Goal: Task Accomplishment & Management: Manage account settings

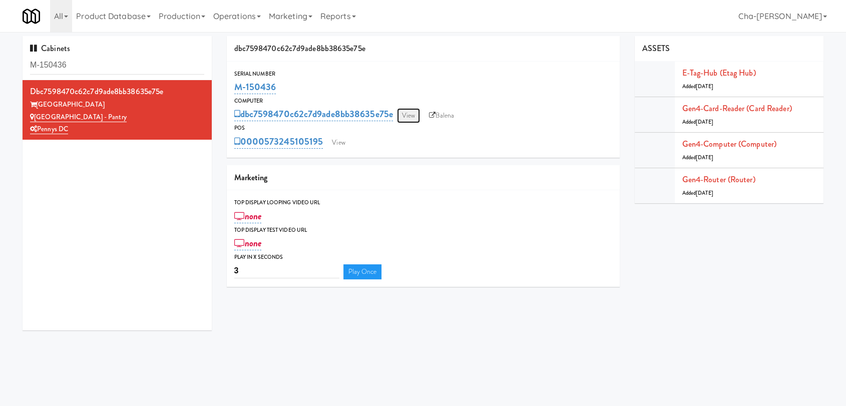
click at [406, 120] on link "View" at bounding box center [408, 115] width 23 height 15
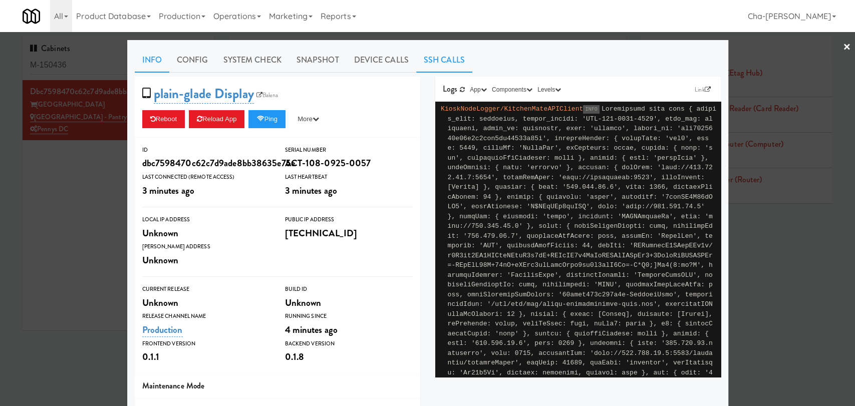
click at [431, 61] on link "SSH Calls" at bounding box center [444, 60] width 56 height 25
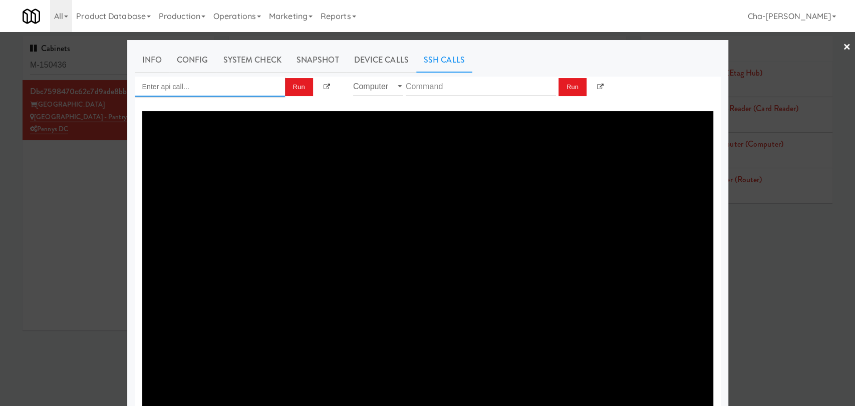
click at [216, 85] on input "Enter api call..." at bounding box center [210, 87] width 150 height 20
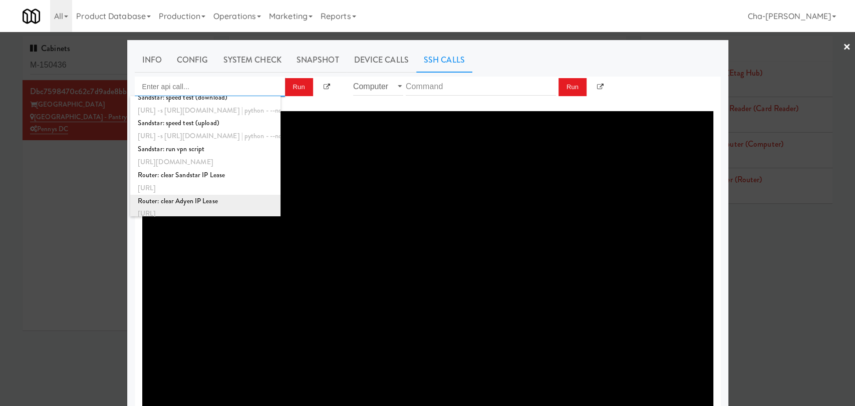
scroll to position [374, 0]
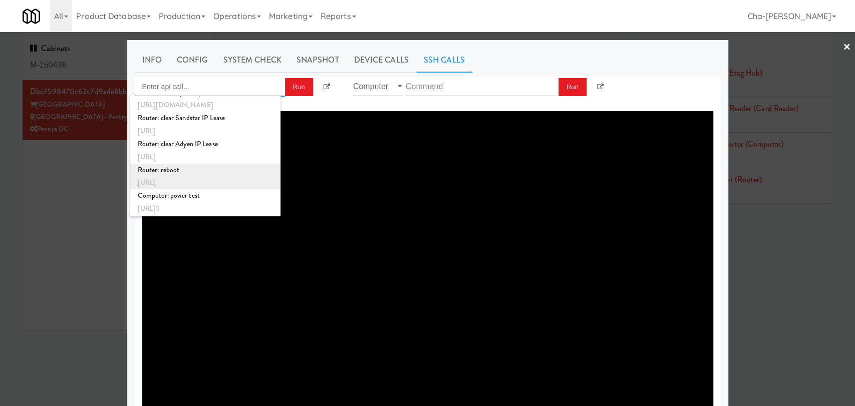
click at [212, 179] on div "http://localhost:3000/proxy/ssh/router?command=reboot" at bounding box center [205, 182] width 135 height 13
type input "Router: reboot"
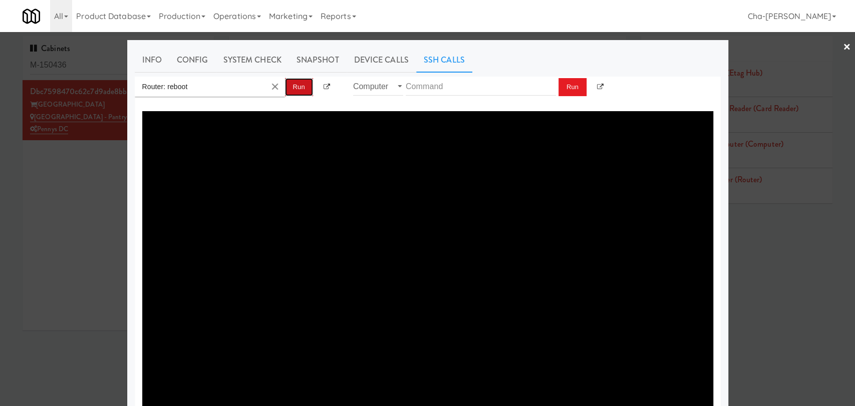
click at [290, 89] on button "Run" at bounding box center [299, 87] width 28 height 18
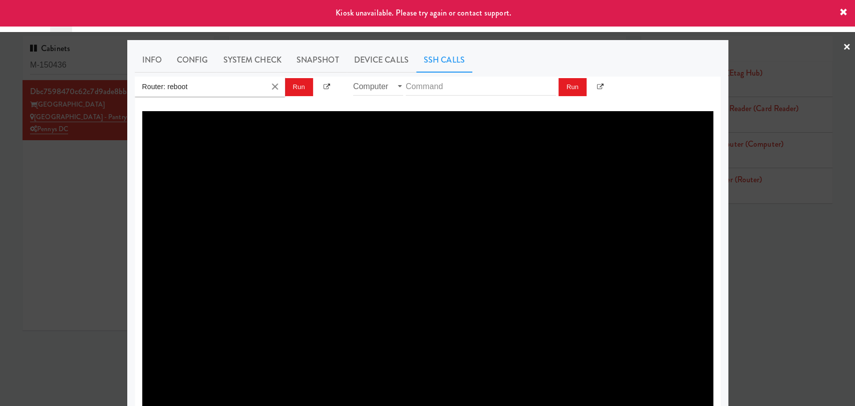
click at [841, 10] on icon at bounding box center [843, 13] width 8 height 8
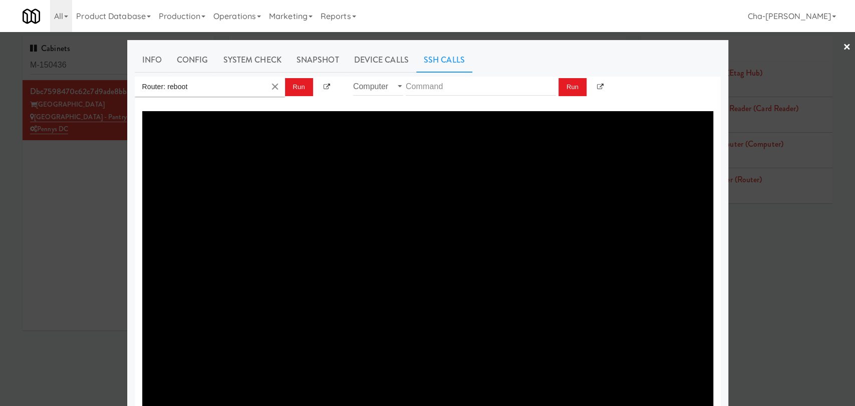
click at [843, 49] on link "×" at bounding box center [847, 47] width 8 height 31
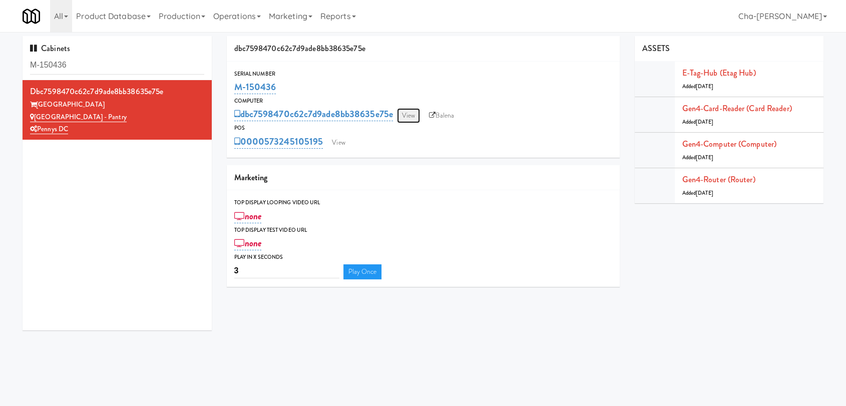
click at [417, 117] on link "View" at bounding box center [408, 115] width 23 height 15
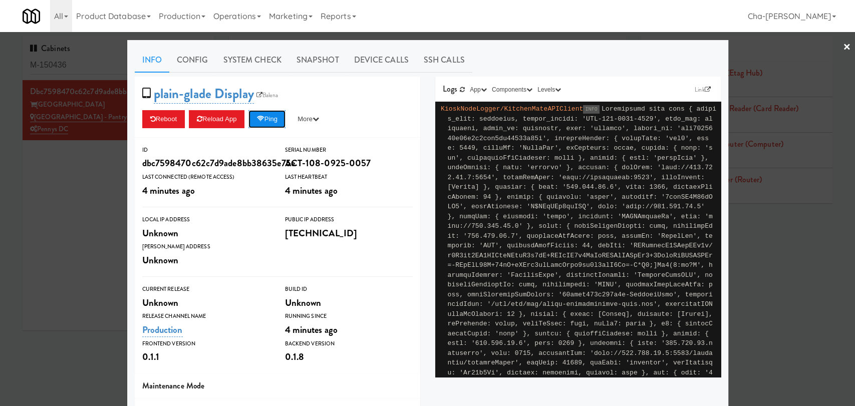
click at [267, 118] on button "Ping" at bounding box center [266, 119] width 37 height 18
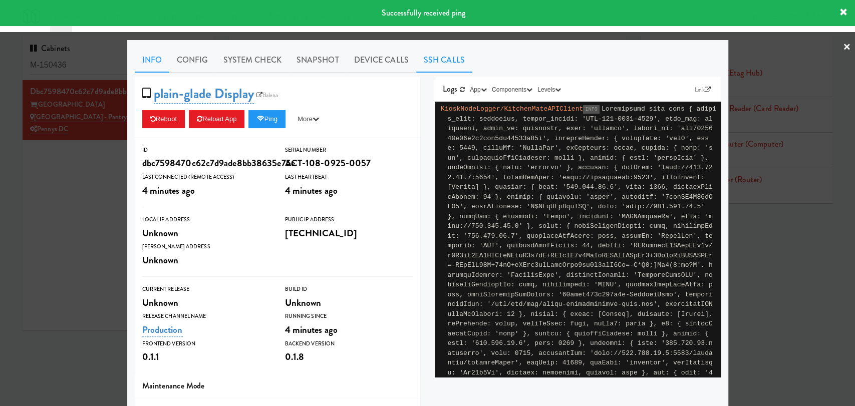
click at [425, 61] on link "SSH Calls" at bounding box center [444, 60] width 56 height 25
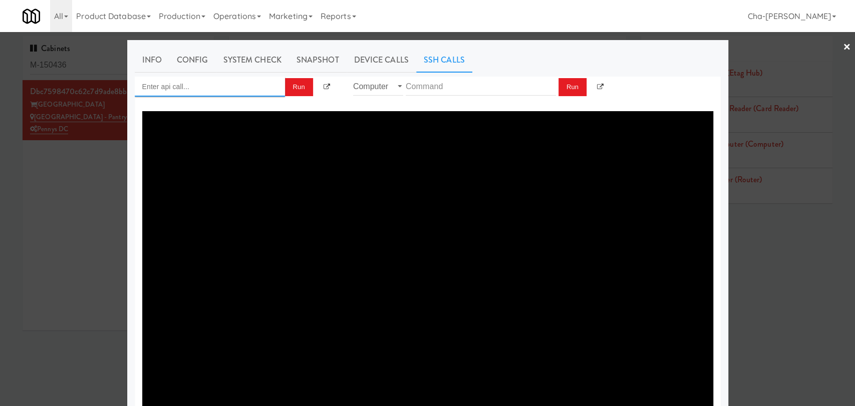
click at [166, 85] on input "Enter api call..." at bounding box center [210, 87] width 150 height 20
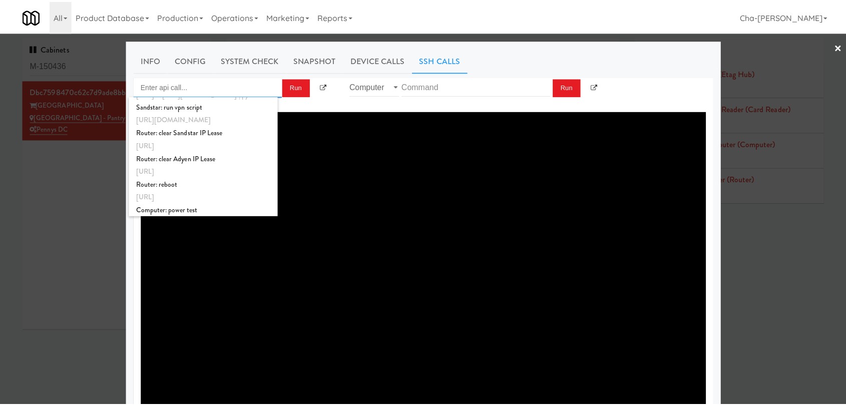
scroll to position [374, 0]
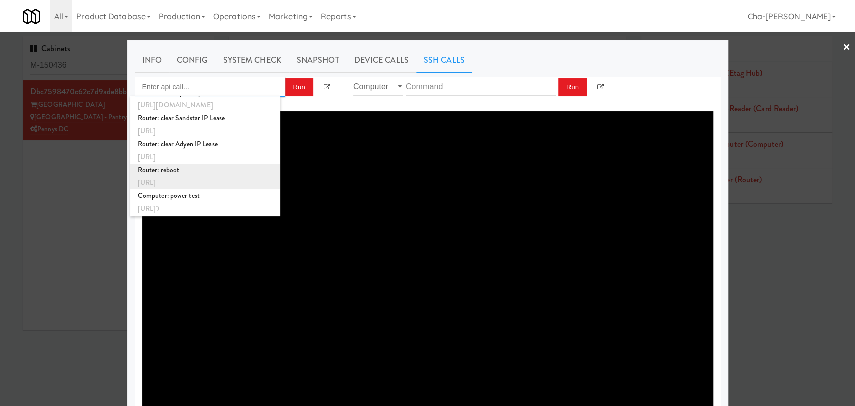
click at [182, 179] on div "http://localhost:3000/proxy/ssh/router?command=reboot" at bounding box center [205, 182] width 135 height 13
type input "Router: reboot"
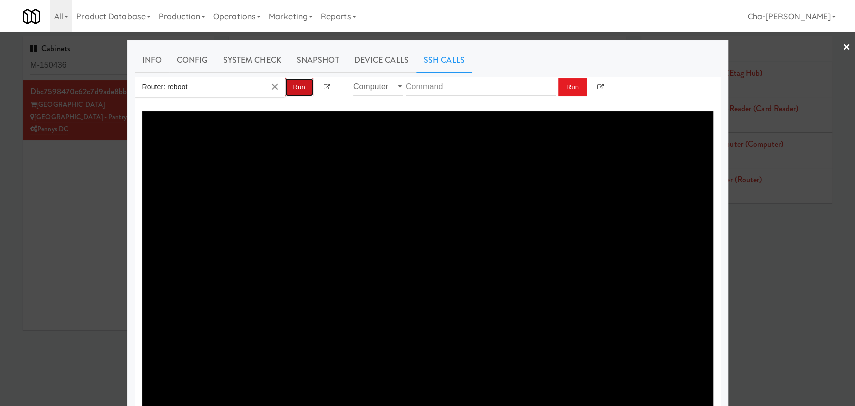
click at [297, 91] on button "Run" at bounding box center [299, 87] width 28 height 18
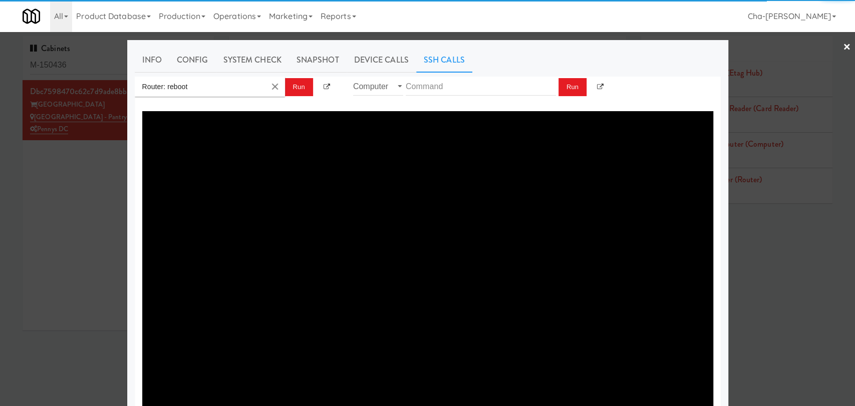
type textarea "{"message":"Cannot set headers after they are sent to the client","status":500}"
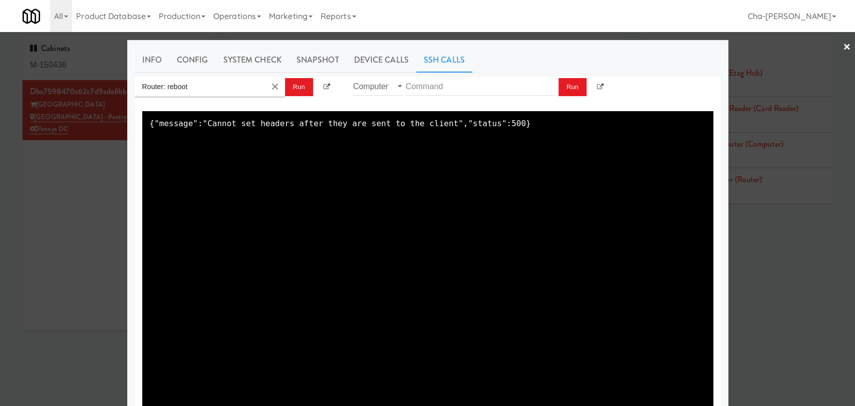
click at [64, 174] on div at bounding box center [427, 203] width 855 height 406
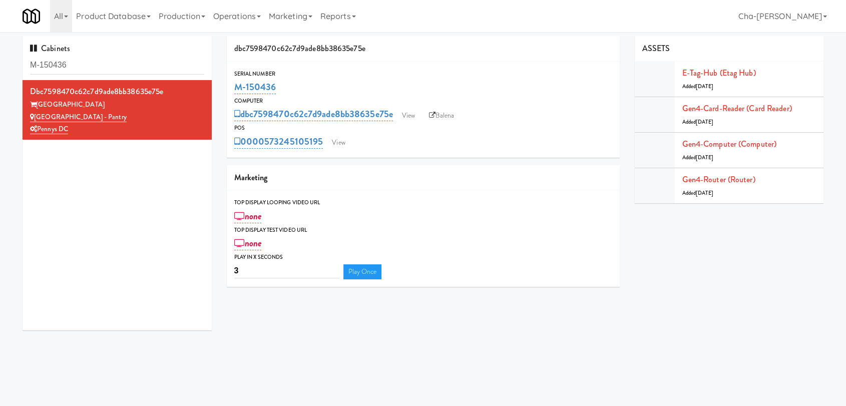
drag, startPoint x: 291, startPoint y: 88, endPoint x: 231, endPoint y: 92, distance: 60.2
click at [231, 92] on div "Serial Number M-150436" at bounding box center [423, 82] width 393 height 27
copy link "M-150436"
click at [413, 110] on link "View" at bounding box center [408, 115] width 23 height 15
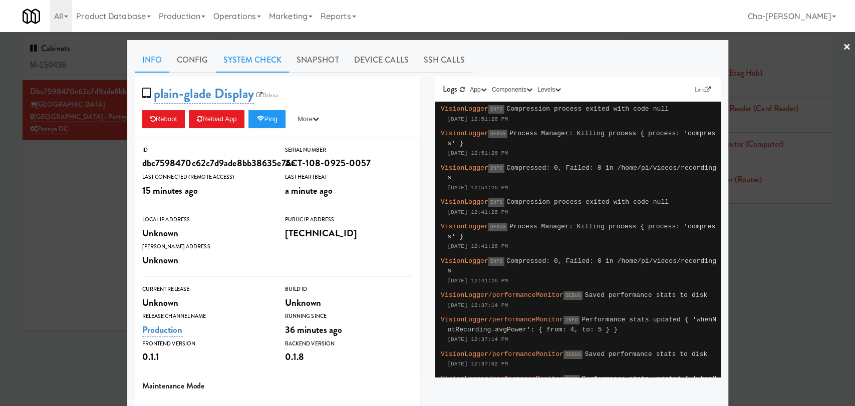
click at [264, 51] on link "System Check" at bounding box center [252, 60] width 73 height 25
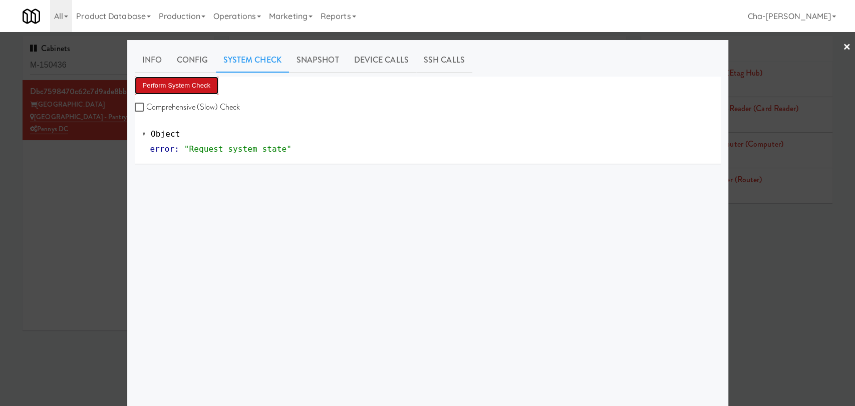
click at [186, 86] on button "Perform System Check" at bounding box center [177, 86] width 84 height 18
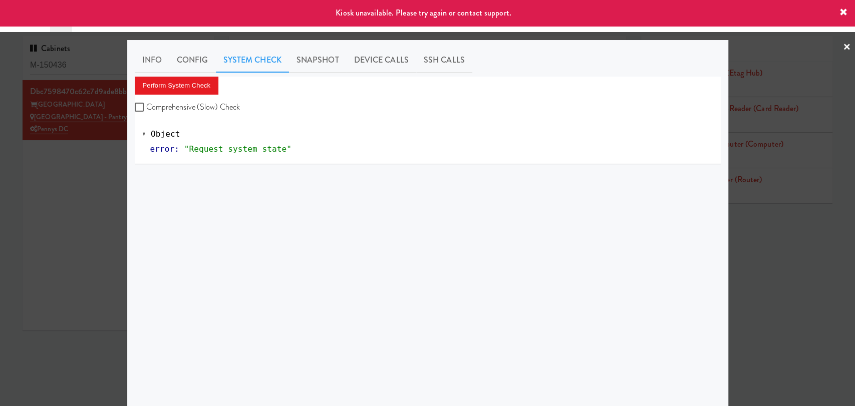
click at [69, 208] on div at bounding box center [427, 203] width 855 height 406
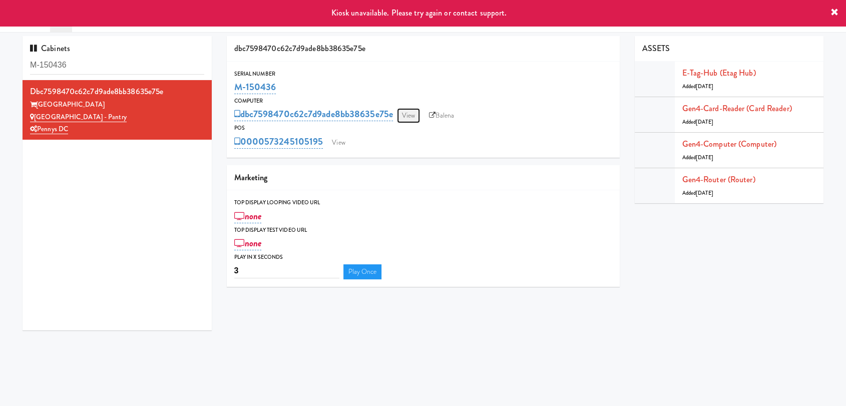
click at [409, 110] on link "View" at bounding box center [408, 115] width 23 height 15
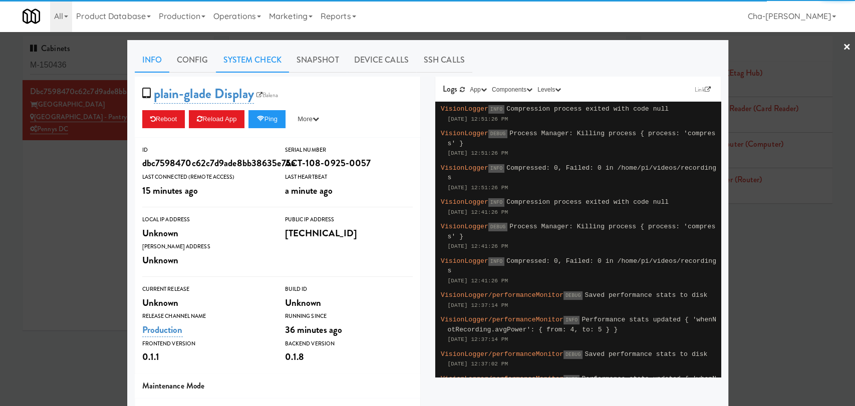
click at [231, 55] on link "System Check" at bounding box center [252, 60] width 73 height 25
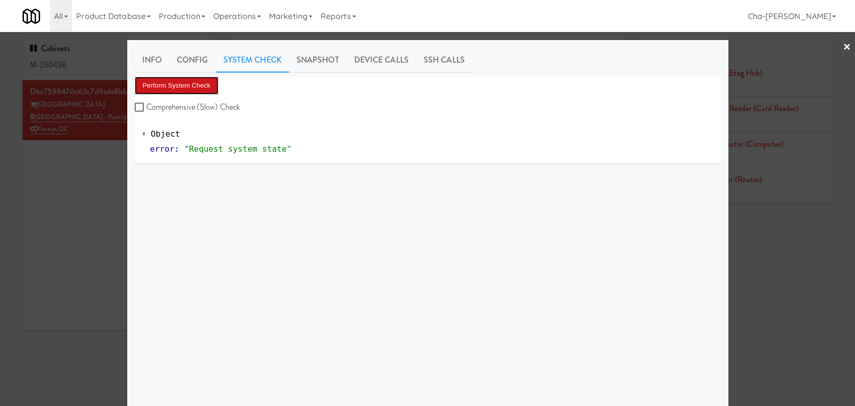
click at [182, 81] on button "Perform System Check" at bounding box center [177, 86] width 84 height 18
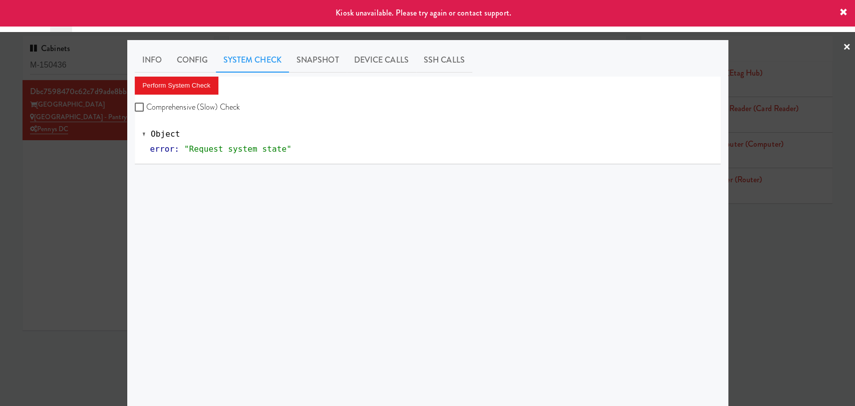
click at [60, 225] on div at bounding box center [427, 203] width 855 height 406
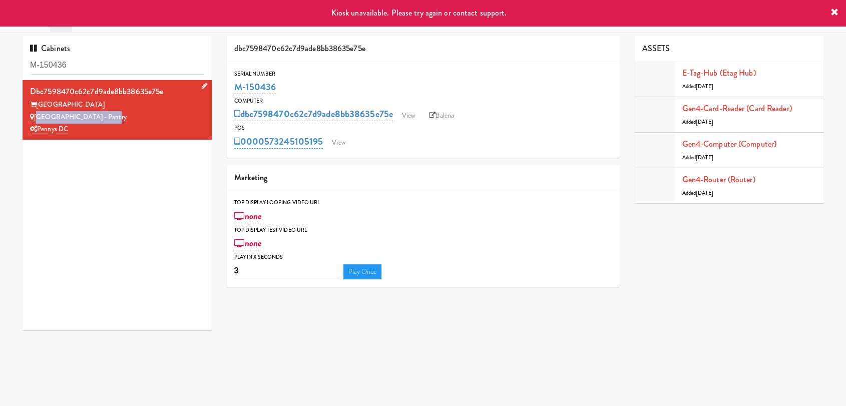
drag, startPoint x: 108, startPoint y: 117, endPoint x: 36, endPoint y: 119, distance: 72.6
click at [36, 119] on div "[GEOGRAPHIC_DATA] - Pantry" at bounding box center [117, 117] width 174 height 13
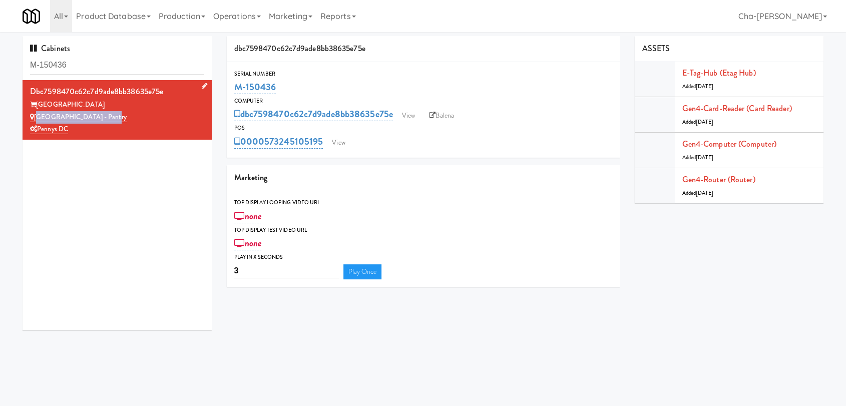
copy link "[GEOGRAPHIC_DATA] - Pantry"
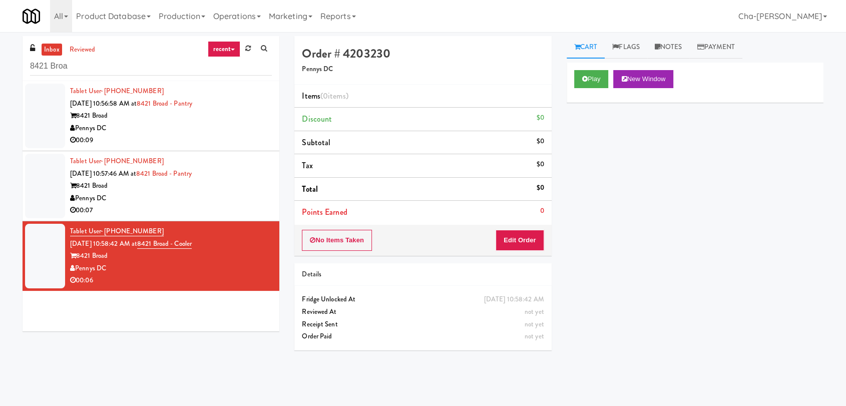
click at [128, 73] on input "8421 Broa" at bounding box center [151, 66] width 242 height 19
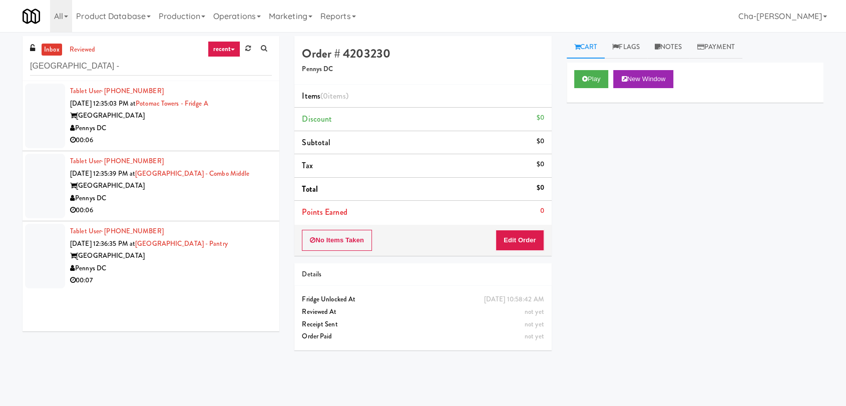
type input "Potomac Towers -"
click at [168, 124] on div "Pennys DC" at bounding box center [171, 128] width 202 height 13
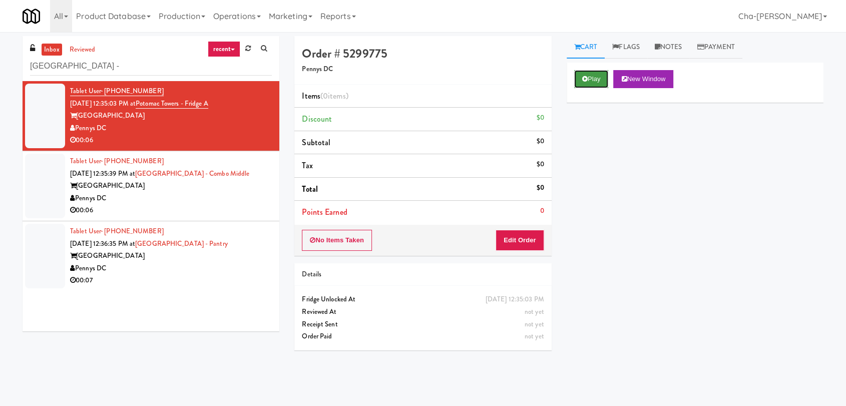
click at [597, 75] on button "Play" at bounding box center [591, 79] width 35 height 18
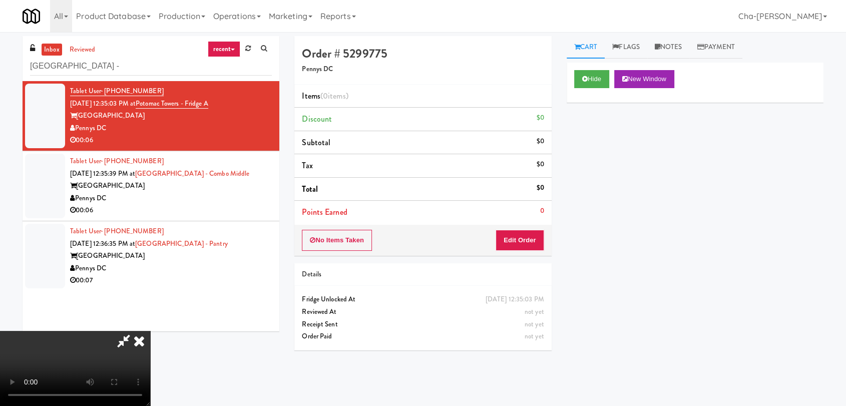
click at [150, 331] on icon at bounding box center [139, 341] width 22 height 20
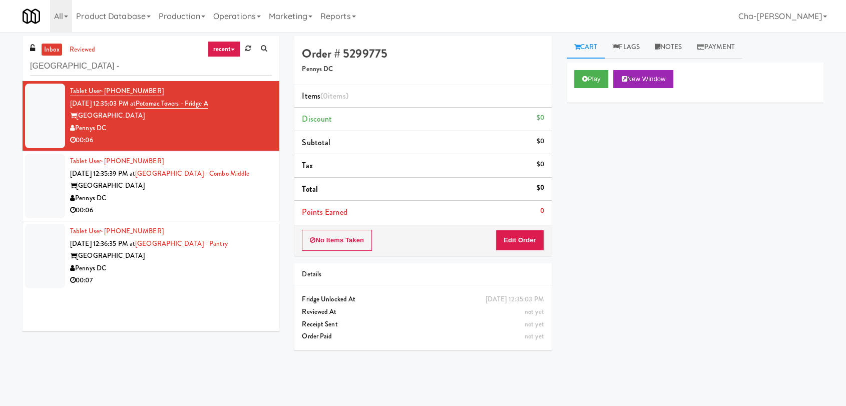
click at [210, 196] on div "Pennys DC" at bounding box center [171, 198] width 202 height 13
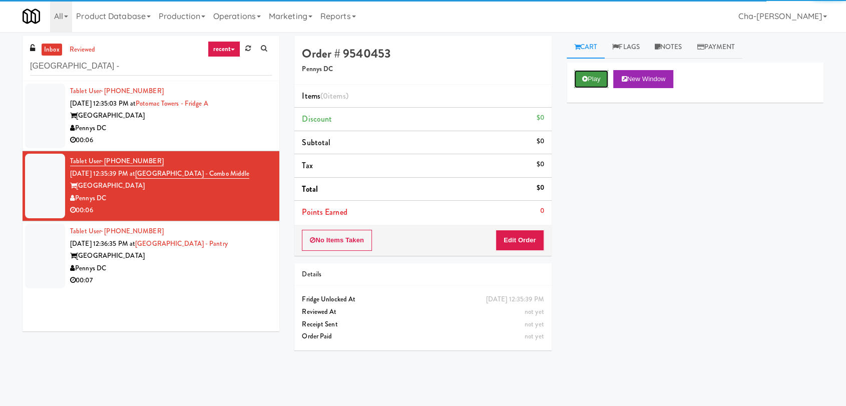
click at [590, 79] on button "Play" at bounding box center [591, 79] width 35 height 18
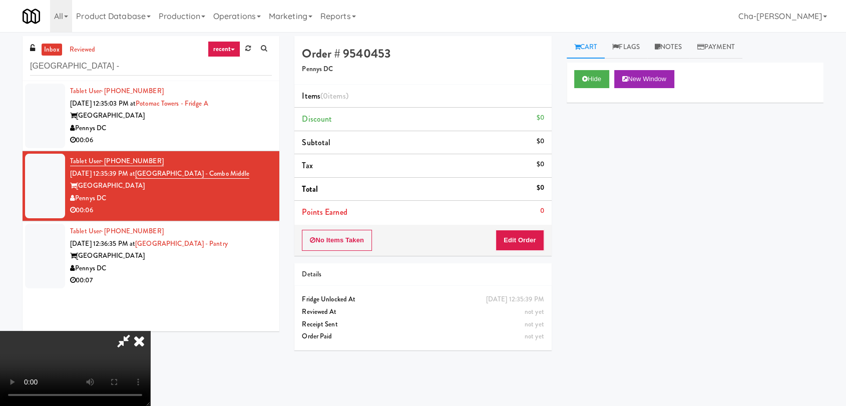
click at [150, 331] on icon at bounding box center [139, 341] width 22 height 20
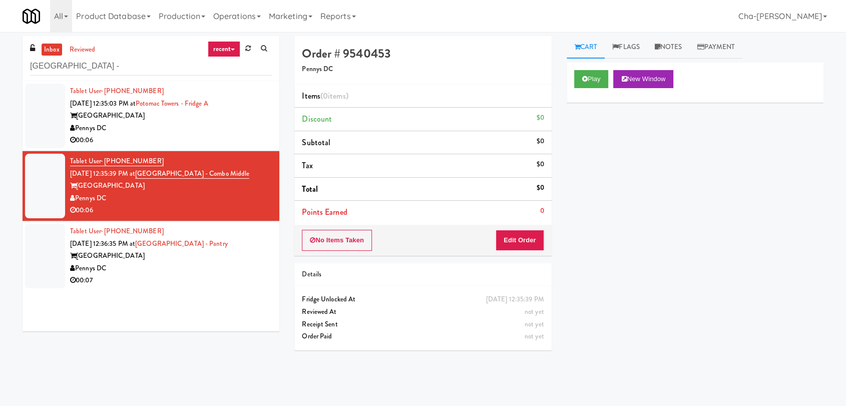
click at [220, 281] on div "00:07" at bounding box center [171, 280] width 202 height 13
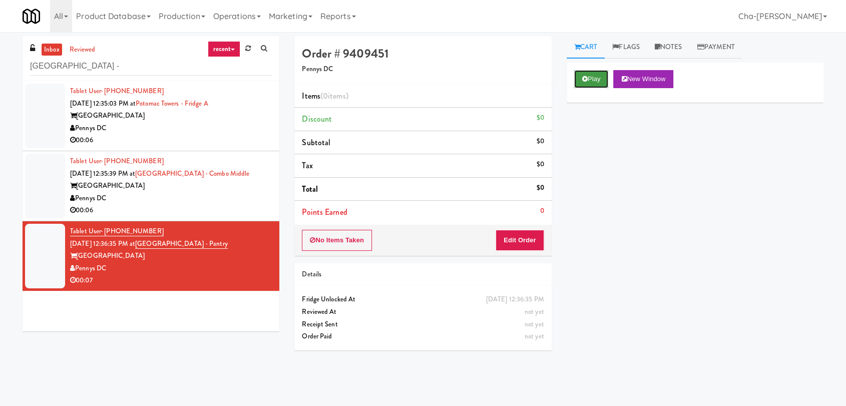
click at [581, 75] on button "Play" at bounding box center [591, 79] width 35 height 18
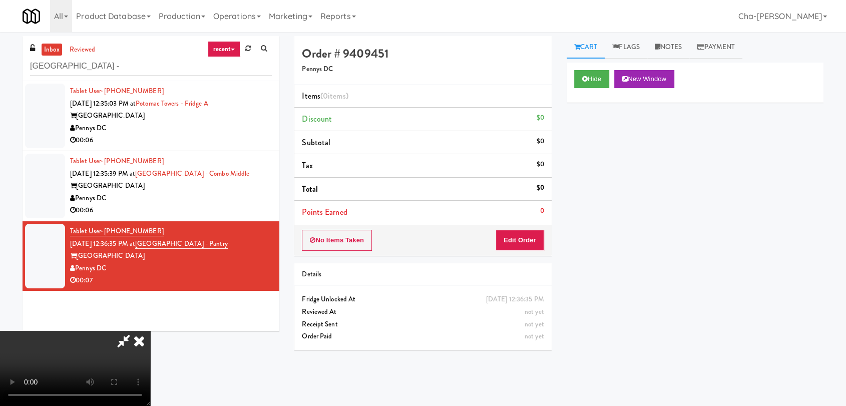
click at [150, 331] on icon at bounding box center [139, 341] width 22 height 20
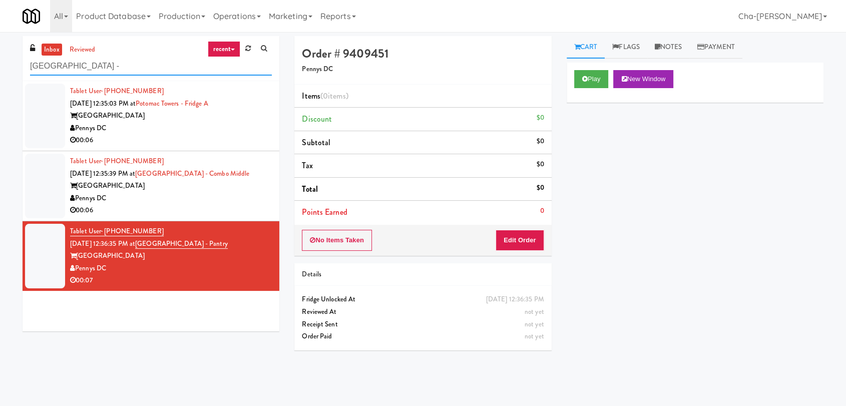
drag, startPoint x: 103, startPoint y: 65, endPoint x: 32, endPoint y: 65, distance: 71.6
click at [32, 65] on input "Potomac Towers -" at bounding box center [151, 66] width 242 height 19
drag, startPoint x: 271, startPoint y: 16, endPoint x: 264, endPoint y: 17, distance: 6.6
click at [268, 17] on link "Marketing" at bounding box center [291, 16] width 52 height 32
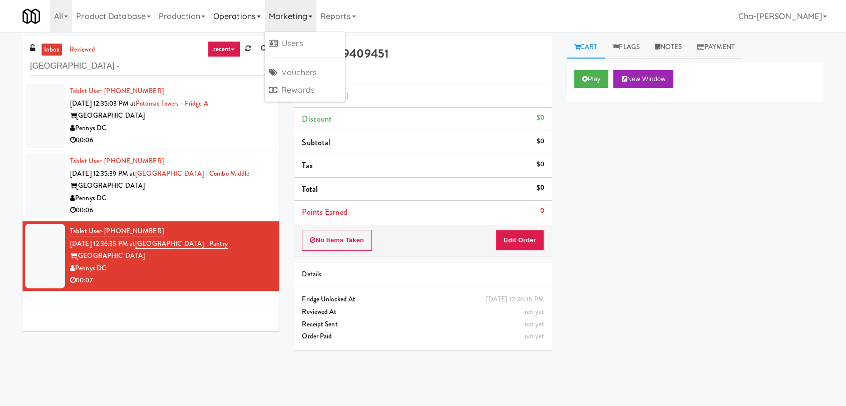
click at [251, 17] on link "Operations" at bounding box center [237, 16] width 56 height 32
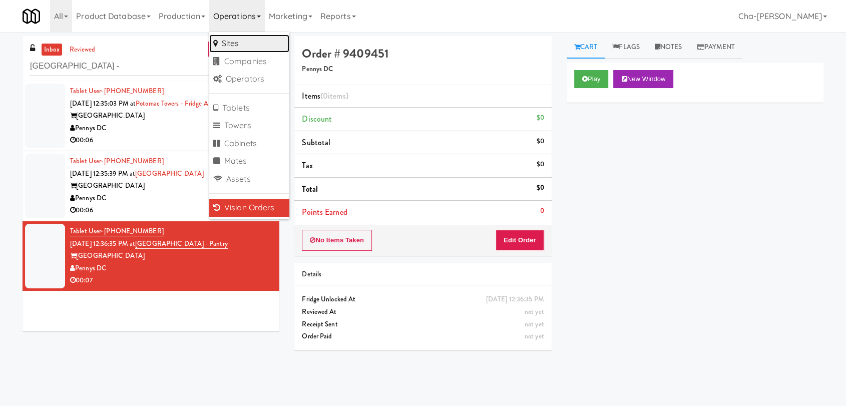
click at [234, 43] on link "Sites" at bounding box center [249, 44] width 80 height 18
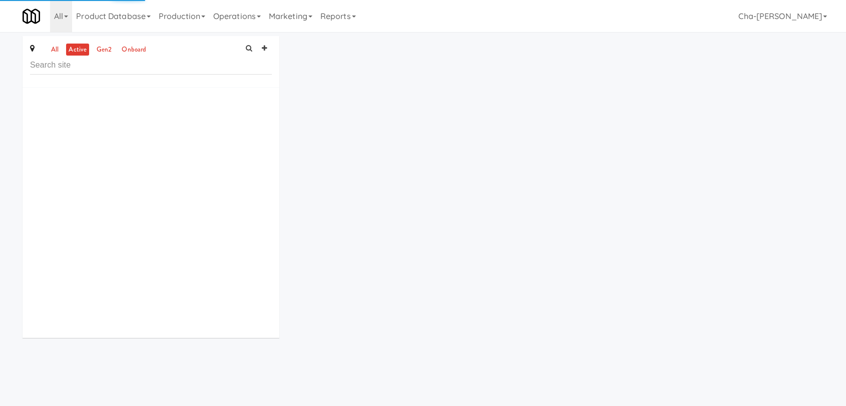
click at [61, 50] on ul "all active gen2 onboard" at bounding box center [98, 50] width 105 height 13
click at [57, 52] on link "all" at bounding box center [55, 50] width 13 height 13
click at [90, 64] on input "text" at bounding box center [151, 65] width 242 height 19
paste input "Potomac Towers -"
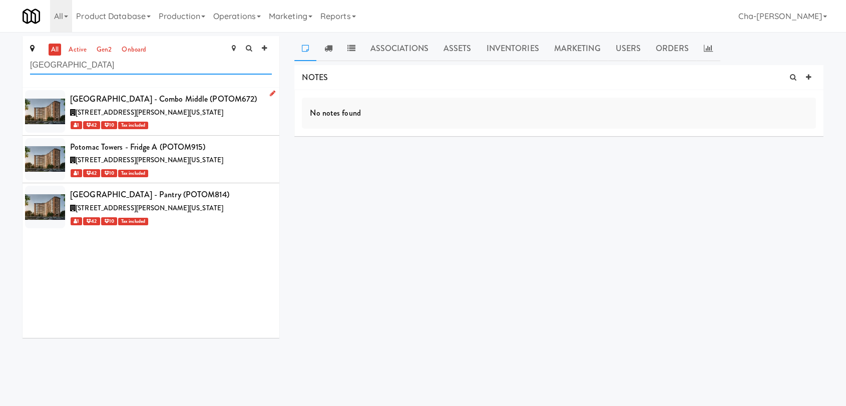
type input "[GEOGRAPHIC_DATA]"
click at [270, 93] on icon at bounding box center [273, 93] width 6 height 7
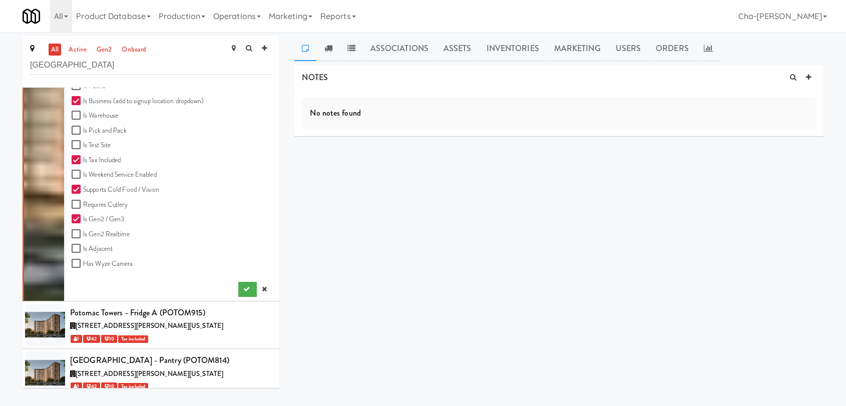
scroll to position [370, 0]
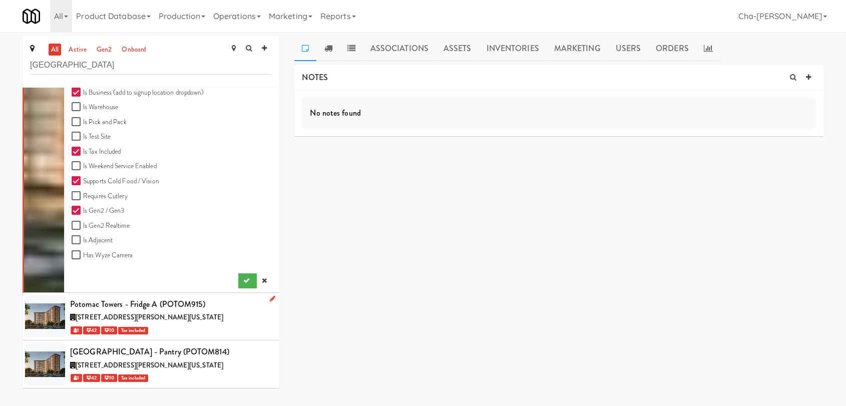
click at [270, 298] on icon at bounding box center [273, 298] width 6 height 7
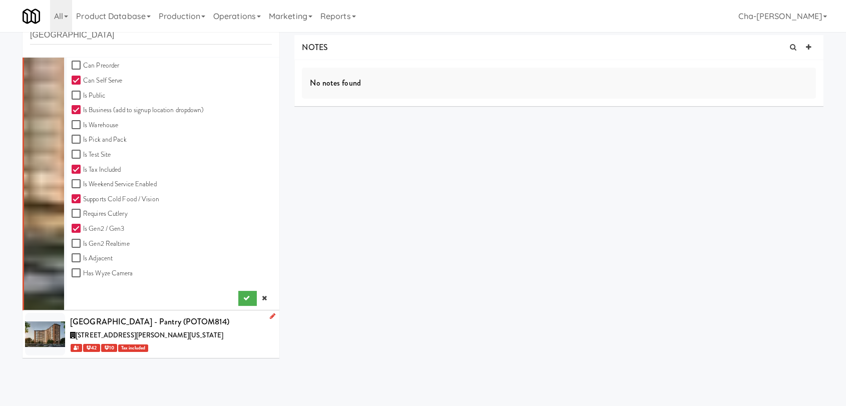
scroll to position [32, 0]
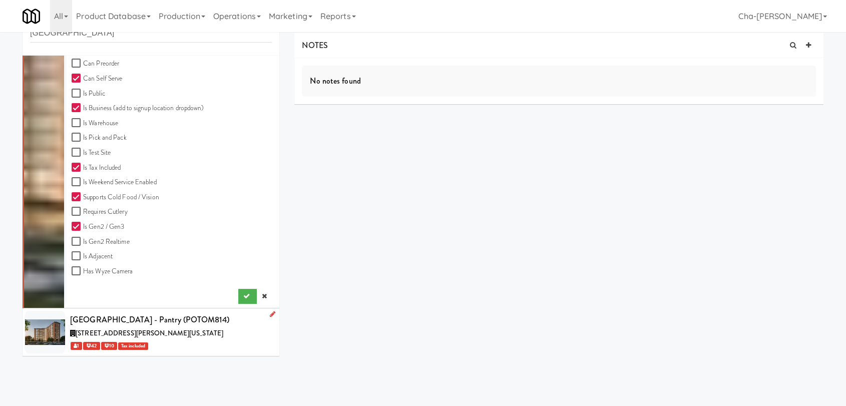
click at [270, 314] on icon at bounding box center [273, 314] width 6 height 7
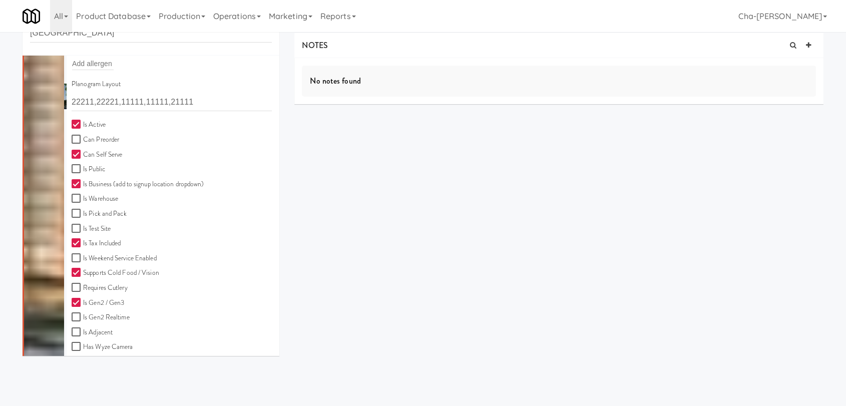
scroll to position [1428, 0]
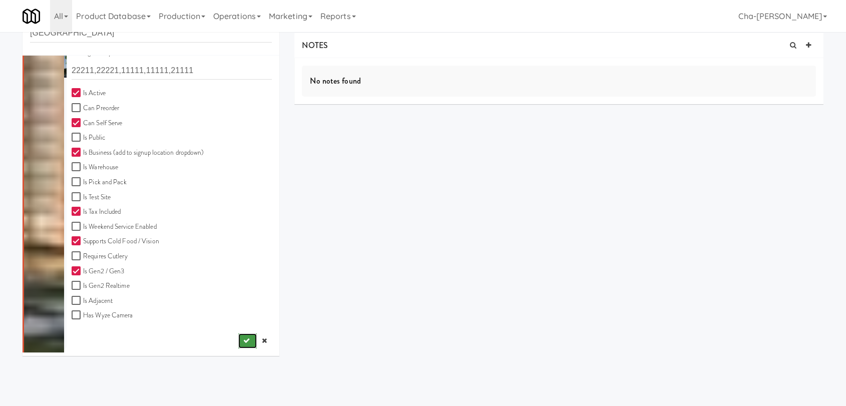
click at [243, 341] on icon "submit" at bounding box center [246, 340] width 7 height 7
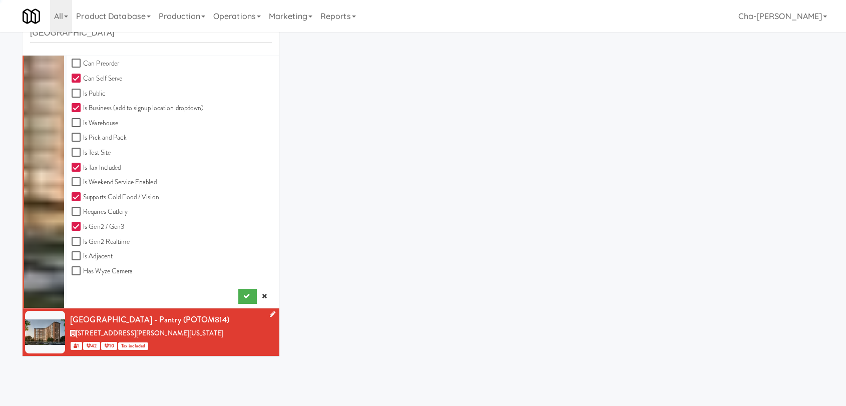
scroll to position [897, 0]
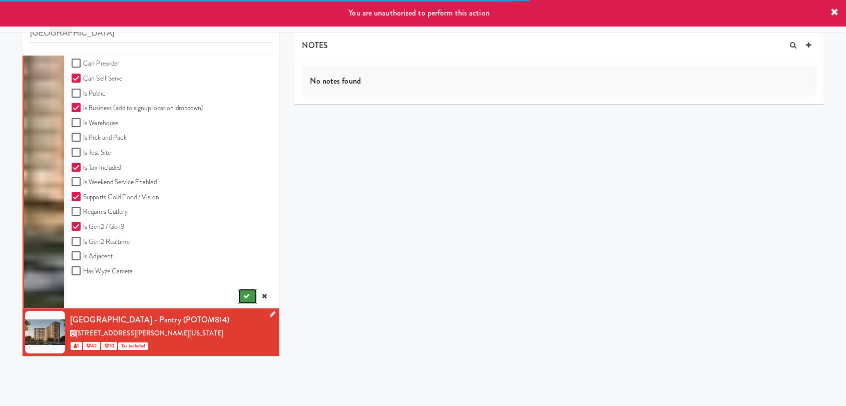
click at [243, 293] on icon "submit" at bounding box center [246, 296] width 7 height 7
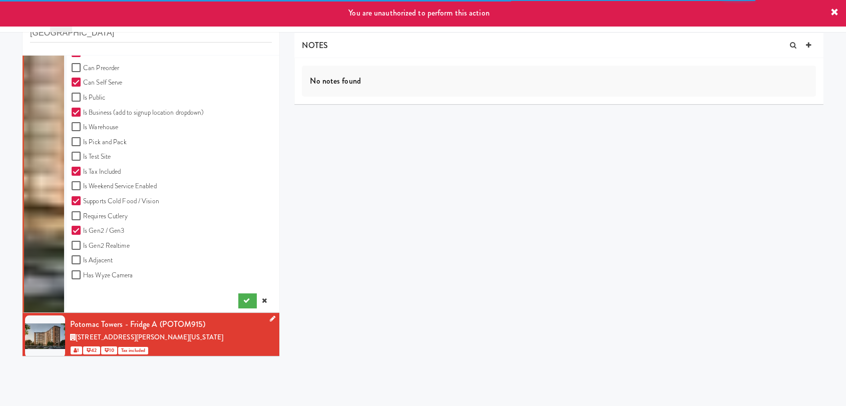
scroll to position [314, 0]
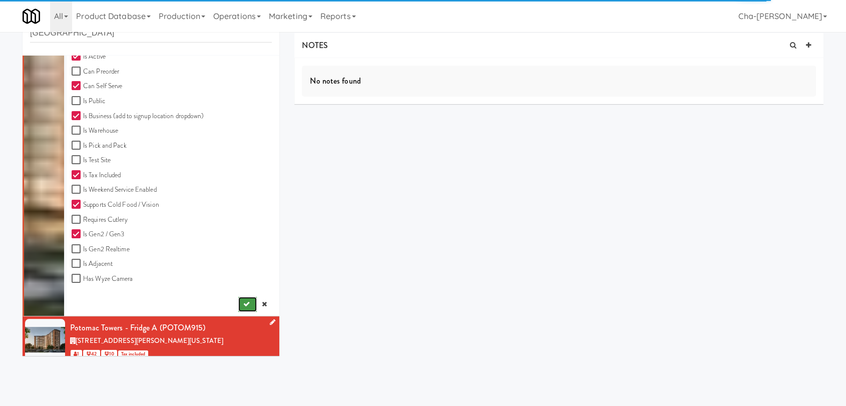
click at [238, 297] on button "submit" at bounding box center [247, 304] width 19 height 15
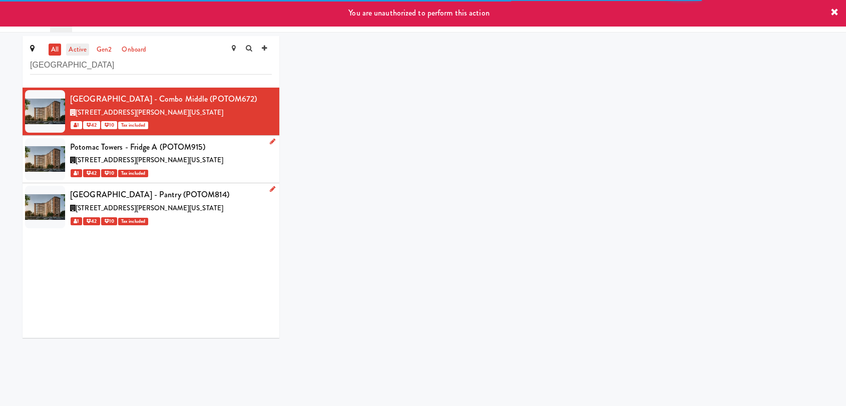
click at [82, 45] on link "active" at bounding box center [77, 50] width 23 height 13
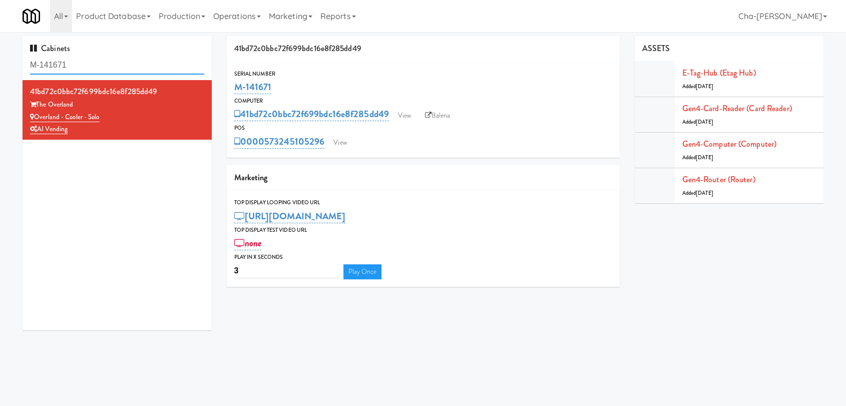
click at [92, 63] on input "M-141671" at bounding box center [117, 65] width 174 height 19
click at [94, 67] on input "M-141671" at bounding box center [117, 65] width 174 height 19
paste input "087424"
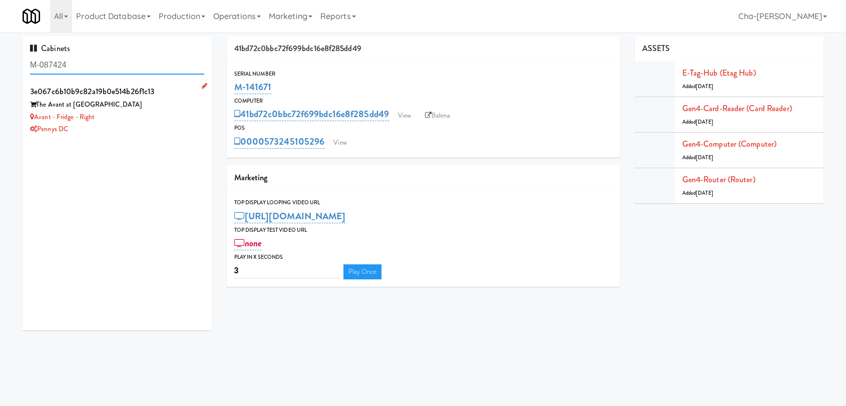
type input "M-087424"
click at [133, 125] on div "Pennys DC" at bounding box center [117, 129] width 174 height 13
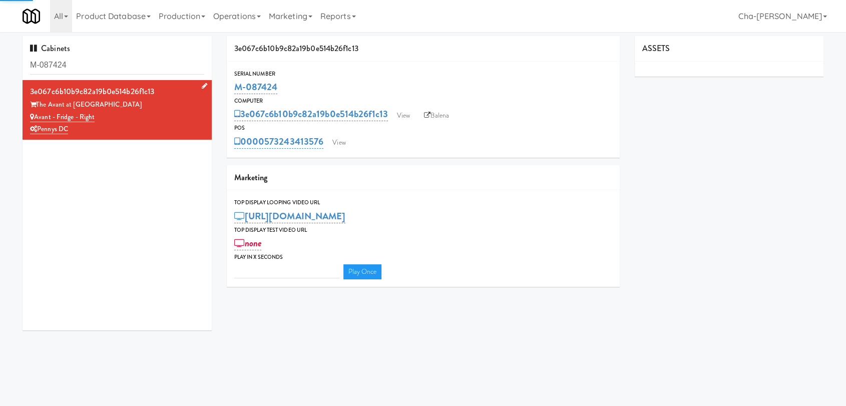
type input "3"
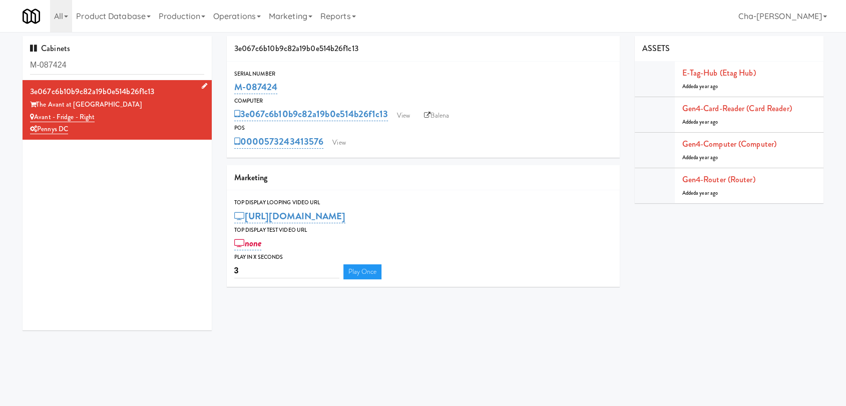
click at [158, 126] on div "Pennys DC" at bounding box center [117, 129] width 174 height 13
click at [438, 118] on link "Balena" at bounding box center [436, 115] width 35 height 15
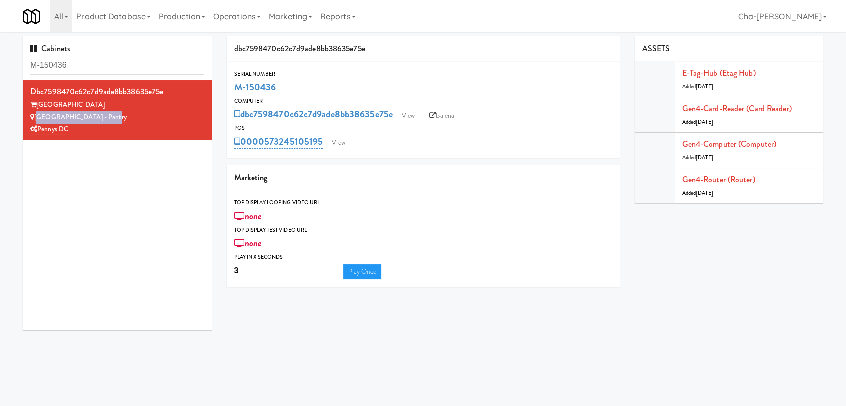
drag, startPoint x: 232, startPoint y: 85, endPoint x: 281, endPoint y: 89, distance: 48.7
click at [281, 89] on div "Serial Number M-150436" at bounding box center [423, 82] width 393 height 27
copy link "M-150436"
click at [417, 117] on link "View" at bounding box center [408, 115] width 23 height 15
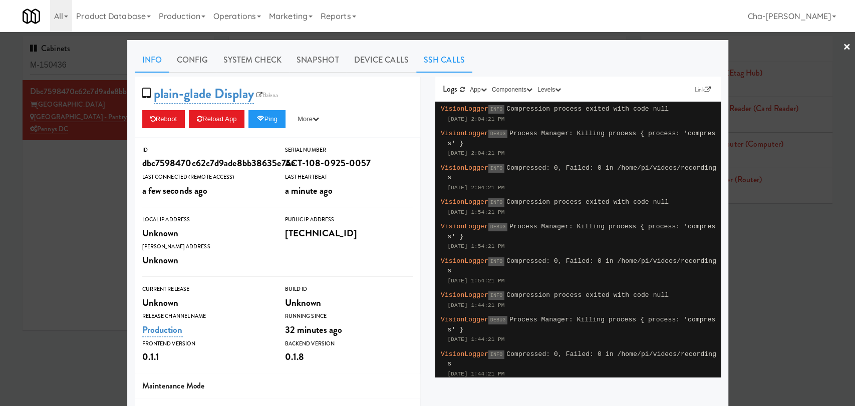
click at [434, 56] on link "SSH Calls" at bounding box center [444, 60] width 56 height 25
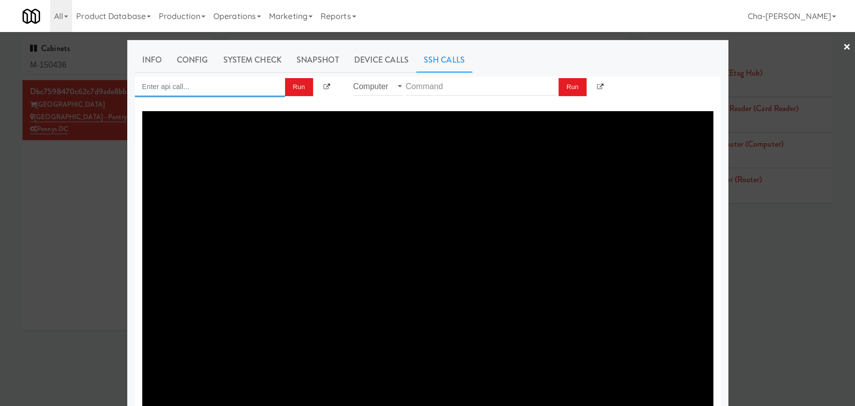
click at [189, 84] on input "Enter api call..." at bounding box center [210, 87] width 150 height 20
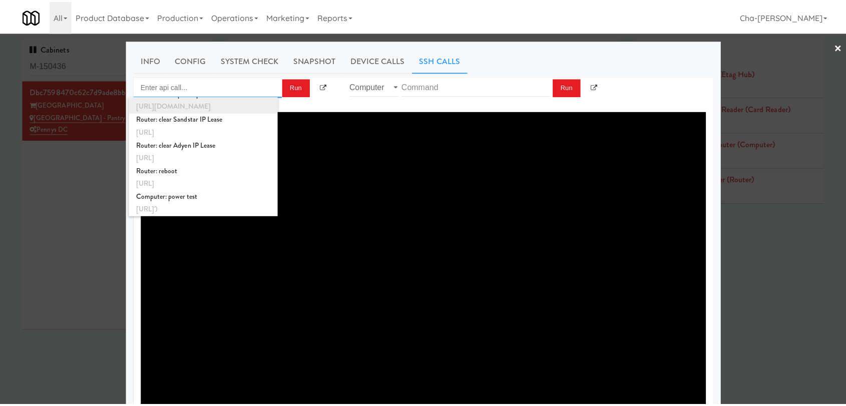
scroll to position [374, 0]
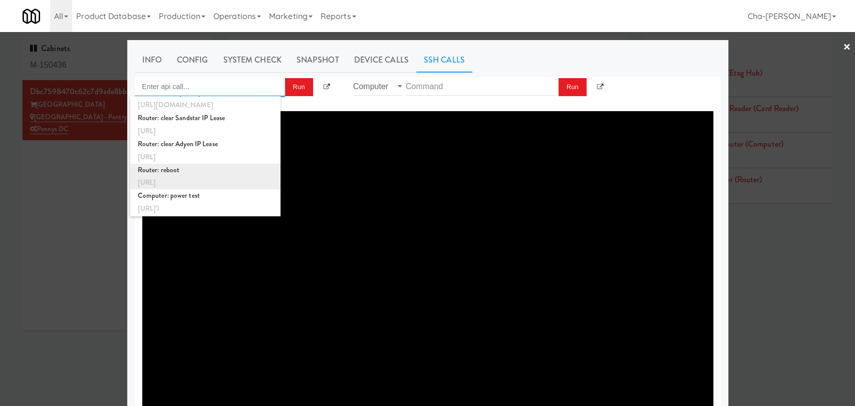
click at [180, 177] on div "[URL]" at bounding box center [205, 182] width 135 height 13
type input "Router: reboot"
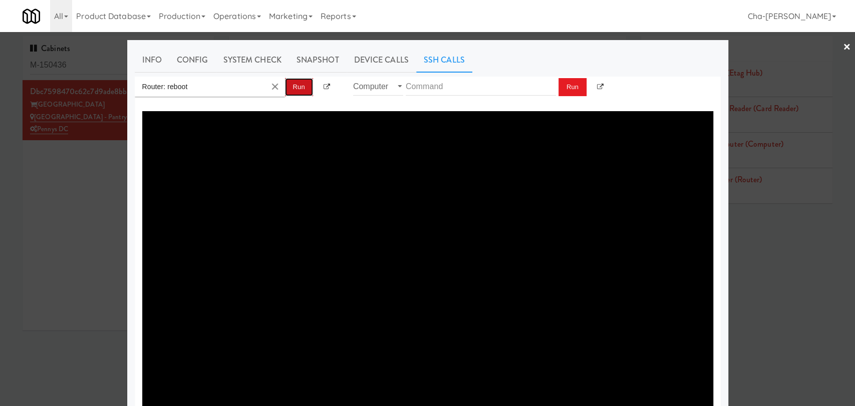
click at [296, 81] on button "Run" at bounding box center [299, 87] width 28 height 18
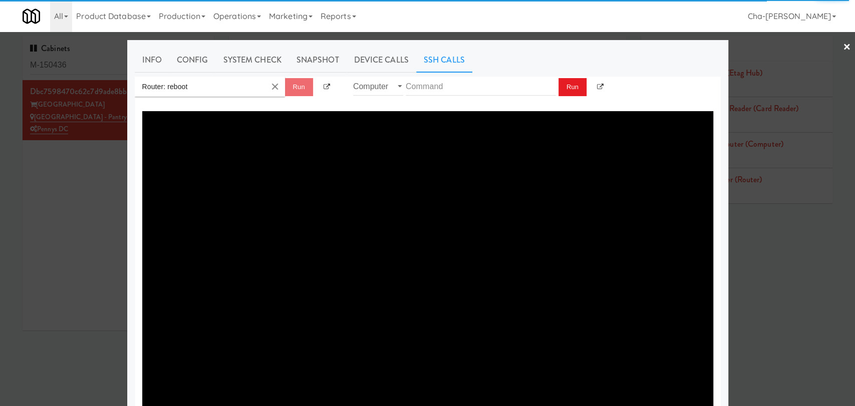
click at [43, 243] on div at bounding box center [427, 203] width 855 height 406
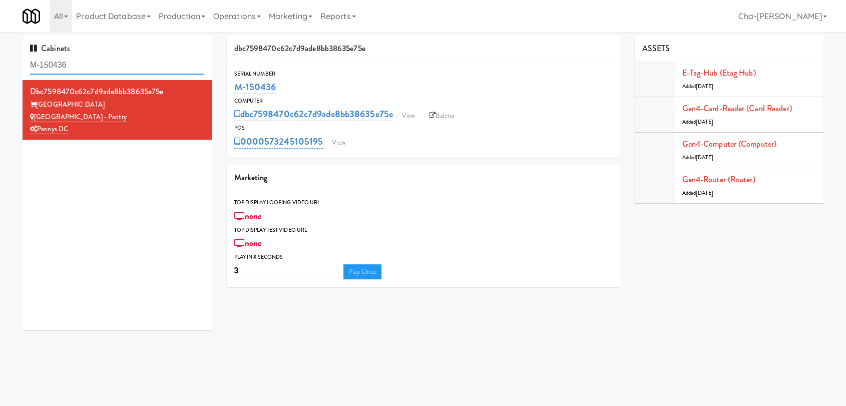
click at [84, 67] on input "M-150436" at bounding box center [117, 65] width 174 height 19
paste input "245"
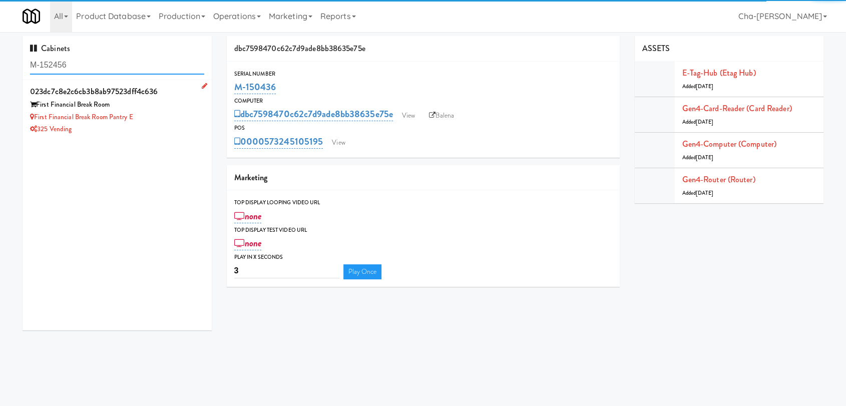
type input "M-152456"
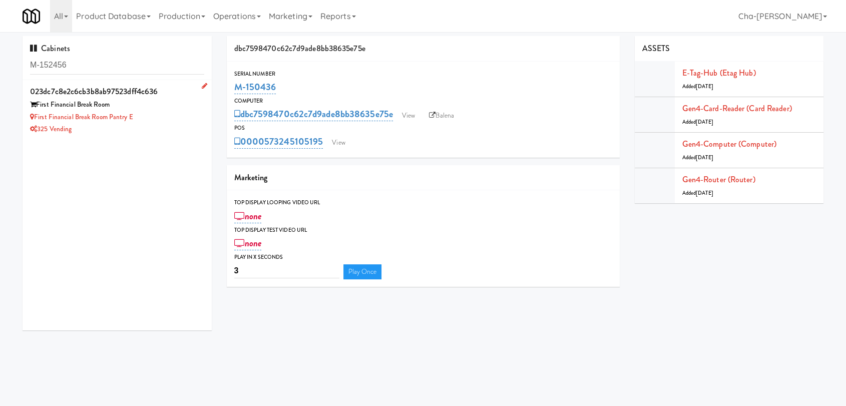
click at [168, 120] on div "First Financial Break Room Pantry E" at bounding box center [117, 117] width 174 height 13
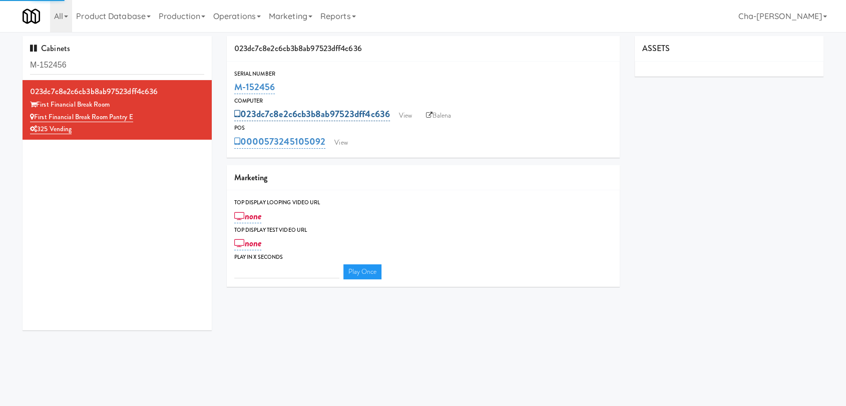
type input "3"
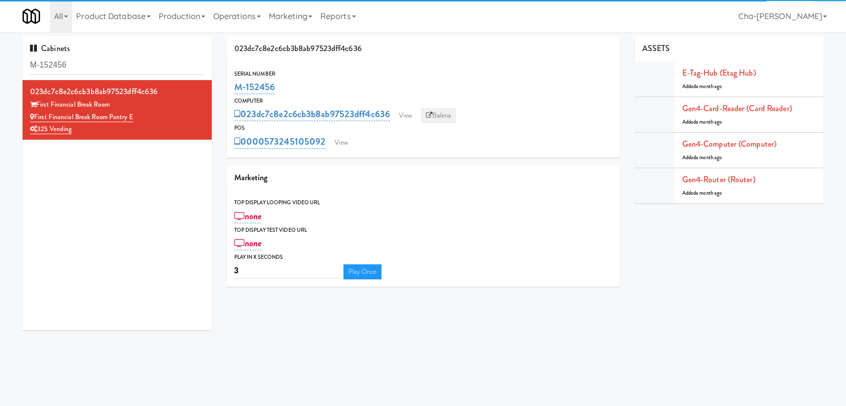
click at [444, 119] on link "Balena" at bounding box center [438, 115] width 35 height 15
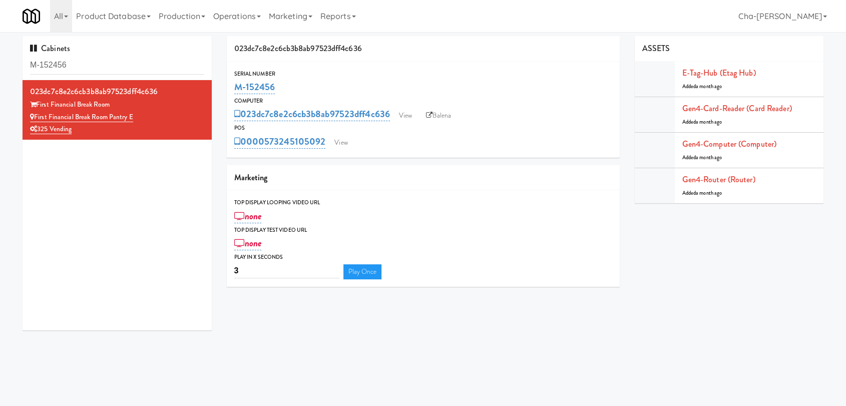
drag, startPoint x: 284, startPoint y: 87, endPoint x: 232, endPoint y: 88, distance: 51.6
click at [232, 88] on div "Serial Number M-152456" at bounding box center [423, 82] width 393 height 27
copy link "M-152456"
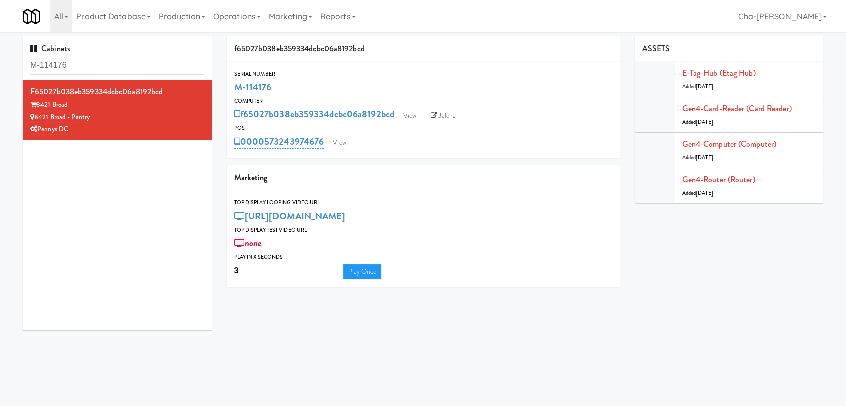
click at [88, 65] on input "M-114176" at bounding box center [117, 65] width 174 height 19
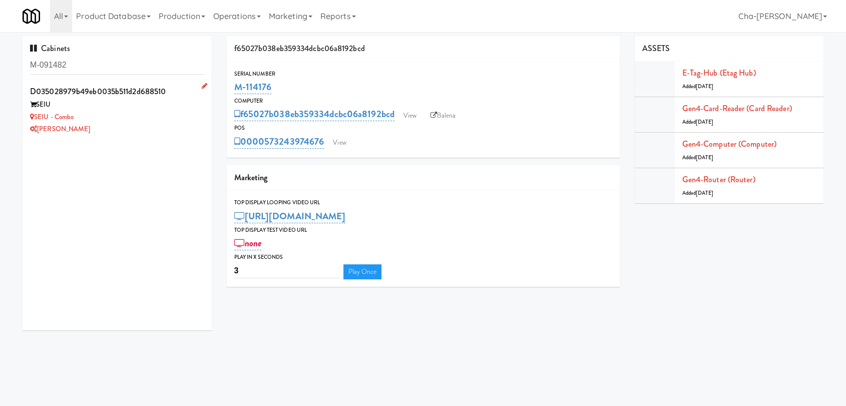
type input "M-091482"
click at [124, 129] on div "[PERSON_NAME]" at bounding box center [117, 129] width 174 height 13
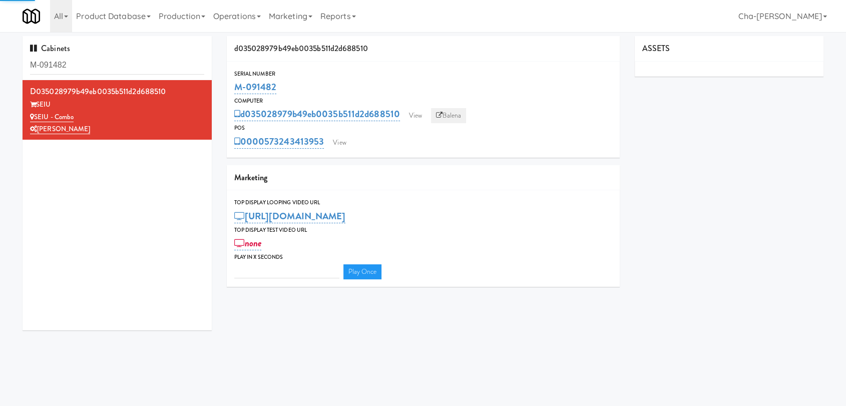
type input "3"
click at [453, 116] on link "Balena" at bounding box center [448, 115] width 35 height 15
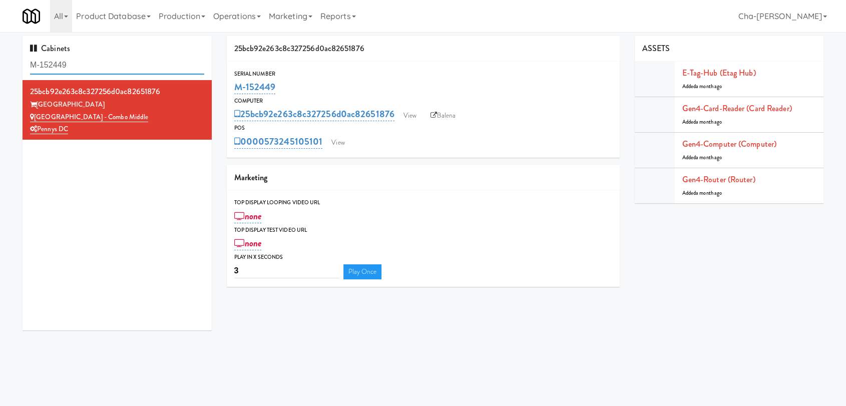
click at [103, 68] on input "M-152449" at bounding box center [117, 65] width 174 height 19
paste input "3686"
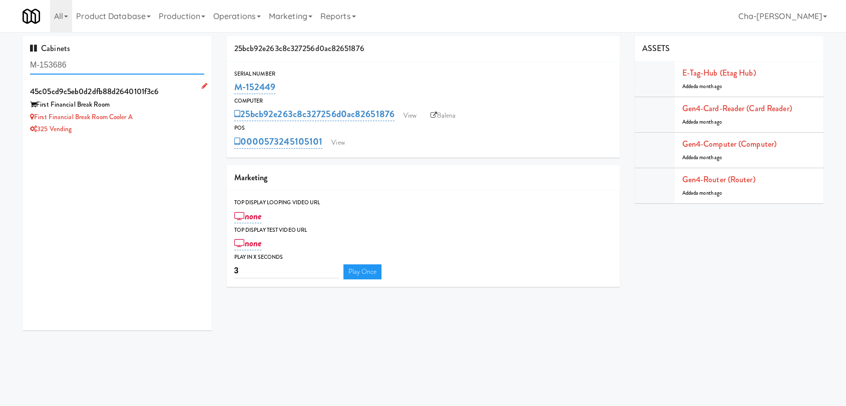
type input "M-153686"
click at [147, 131] on div "325 Vending" at bounding box center [117, 129] width 174 height 13
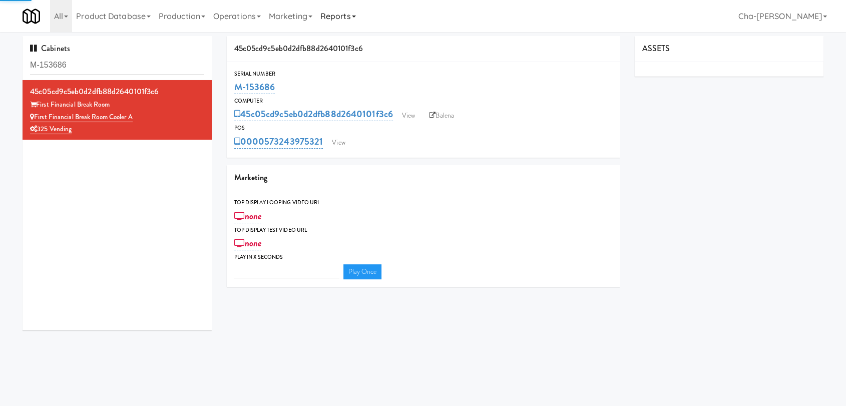
type input "3"
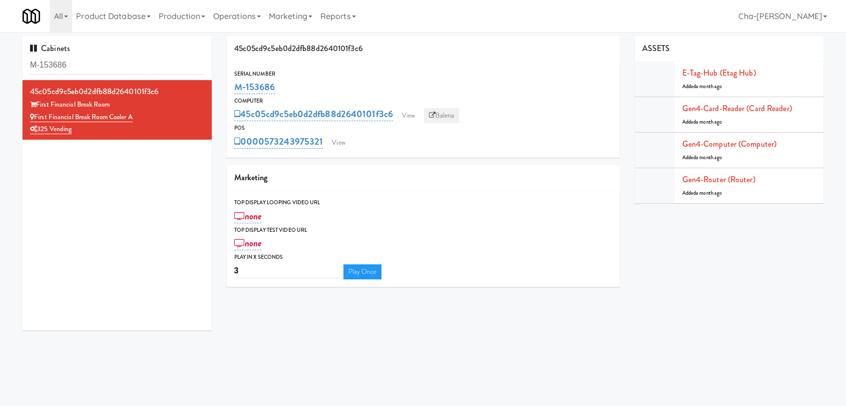
click at [436, 115] on icon at bounding box center [432, 115] width 7 height 7
drag, startPoint x: 272, startPoint y: 88, endPoint x: 230, endPoint y: 83, distance: 42.3
click at [230, 83] on div "Serial Number M-153686" at bounding box center [423, 82] width 393 height 27
copy link "M-153686"
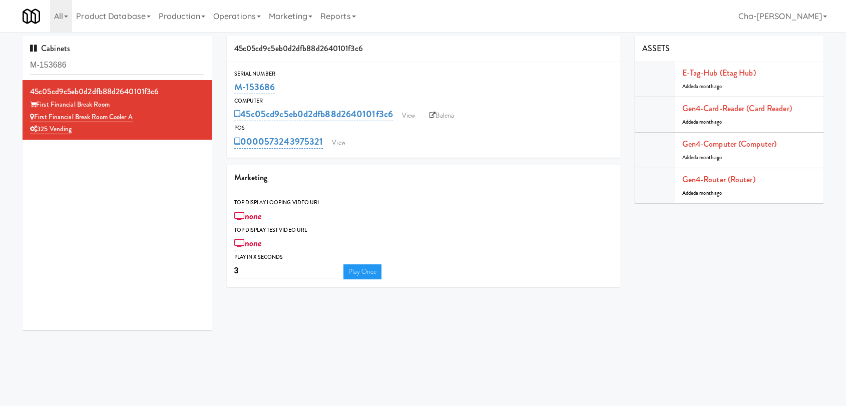
copy link "M-153686"
click at [127, 69] on input "M-152463" at bounding box center [117, 65] width 174 height 19
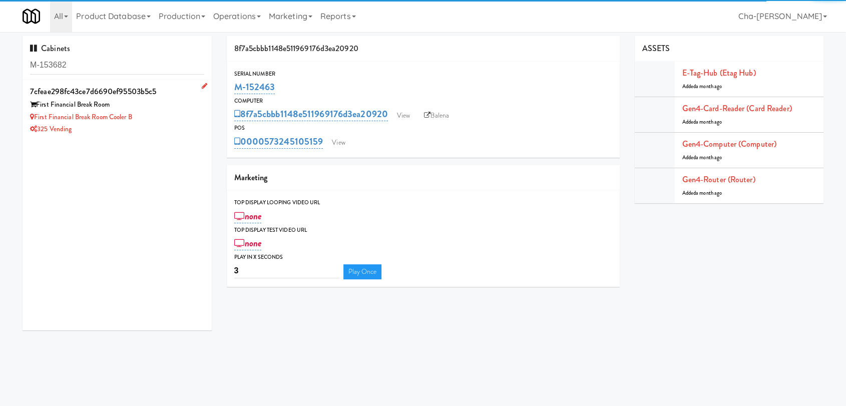
type input "M-153682"
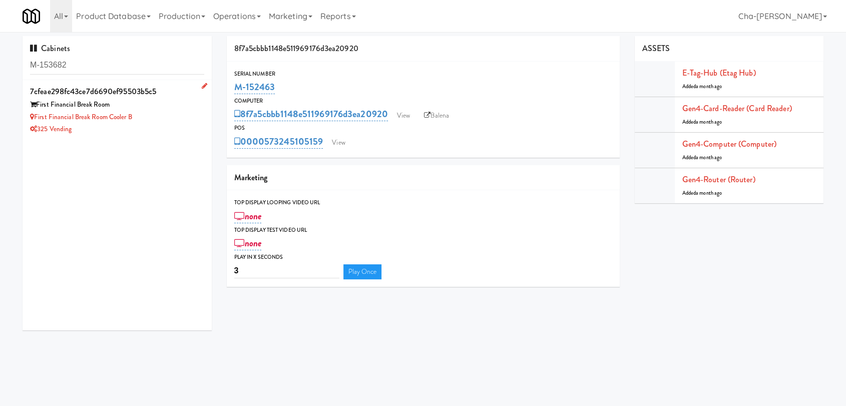
click at [163, 110] on div "First Financial Break Room" at bounding box center [117, 105] width 174 height 13
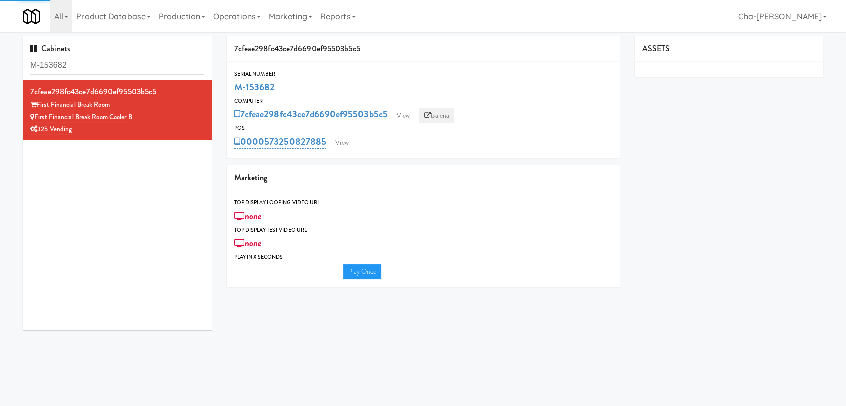
type input "3"
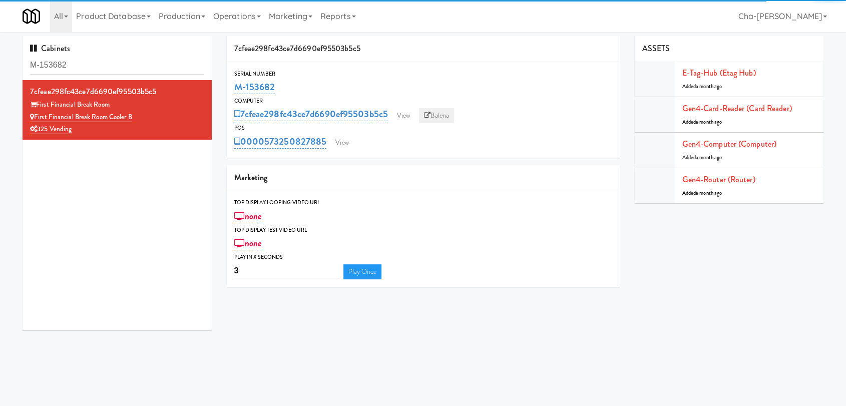
click at [436, 115] on link "Balena" at bounding box center [436, 115] width 35 height 15
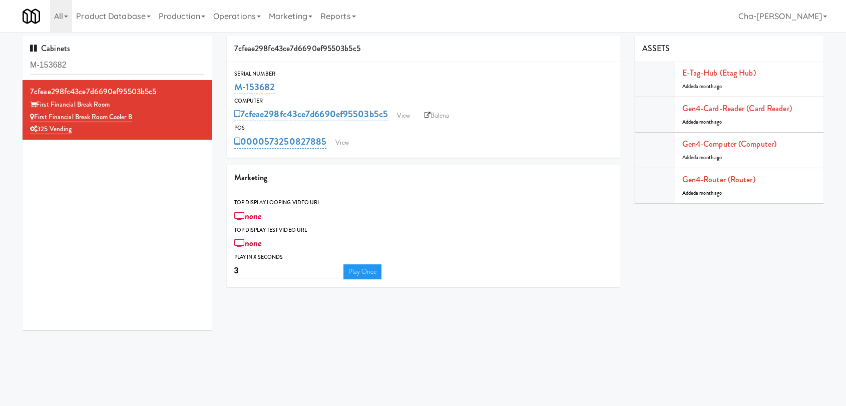
drag, startPoint x: 288, startPoint y: 84, endPoint x: 220, endPoint y: 85, distance: 68.1
click at [220, 85] on div "7cfeae298fc43ce7d6690ef95503b5c5 Serial Number M-153682 Computer 7cfeae298fc43c…" at bounding box center [423, 165] width 408 height 258
copy link "M-153682"
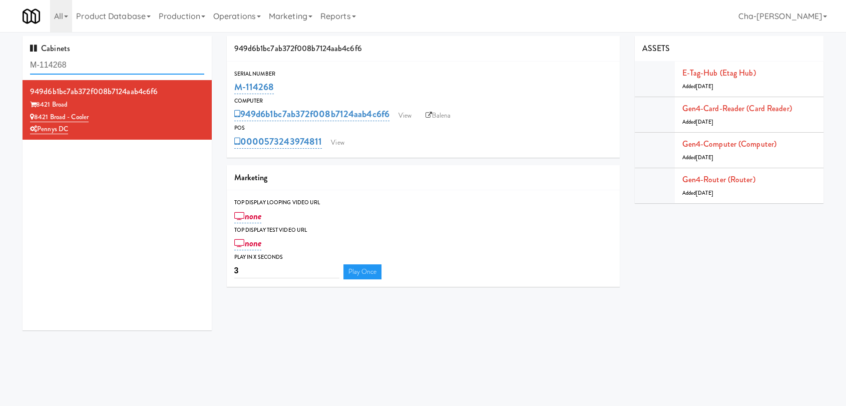
drag, startPoint x: 0, startPoint y: 0, endPoint x: 79, endPoint y: 72, distance: 106.7
click at [79, 72] on input "M-114268" at bounding box center [117, 65] width 174 height 19
paste input "6129"
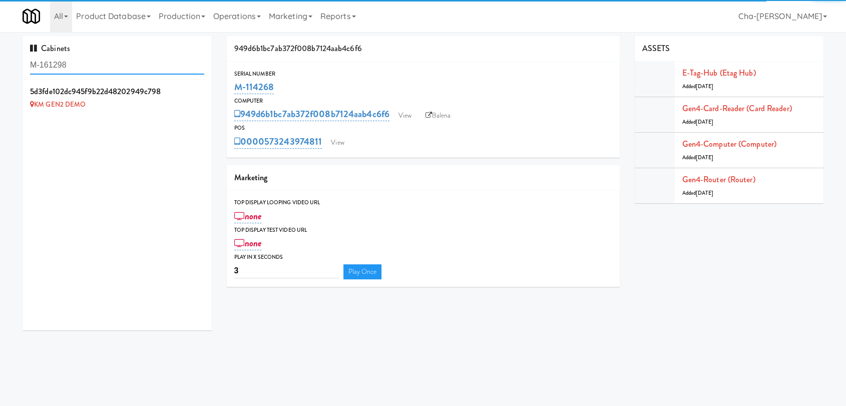
type input "M-161298"
click at [202, 85] on icon at bounding box center [205, 86] width 6 height 7
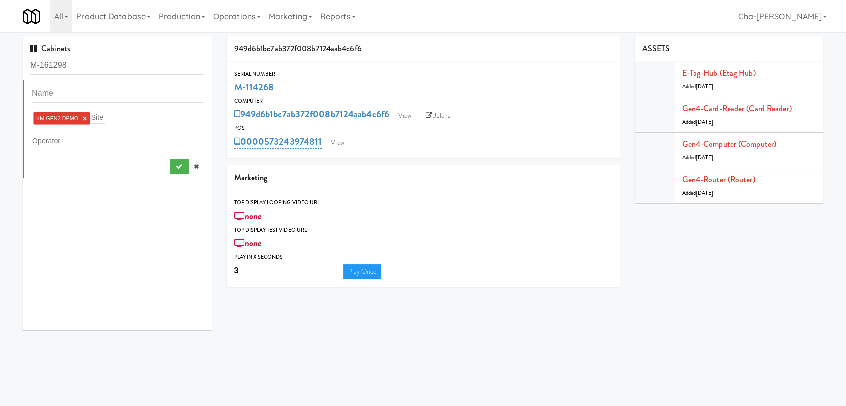
click at [84, 117] on link "×" at bounding box center [84, 118] width 5 height 9
click at [58, 139] on input "text" at bounding box center [47, 138] width 30 height 13
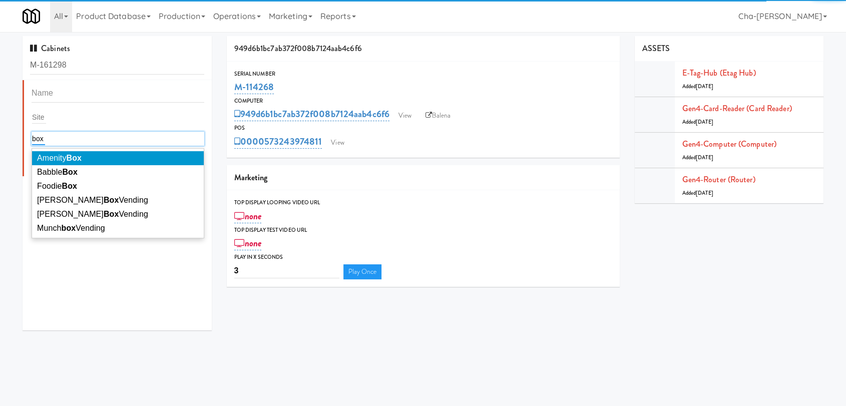
type input "box"
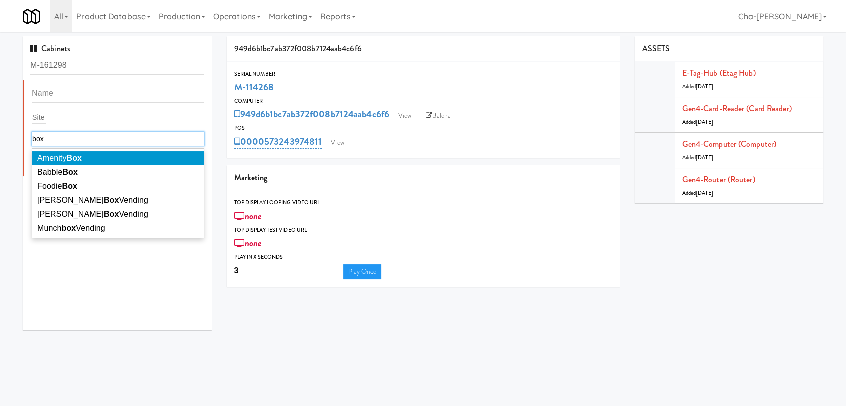
click at [74, 160] on em "Box" at bounding box center [75, 158] width 16 height 9
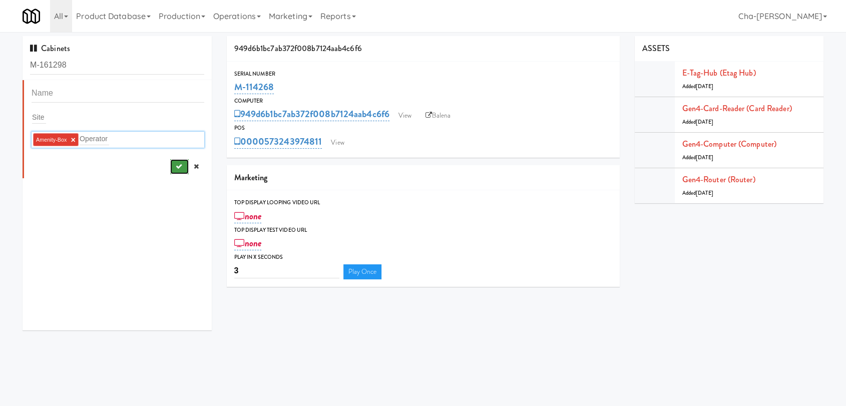
click at [175, 164] on icon "submit" at bounding box center [178, 166] width 7 height 7
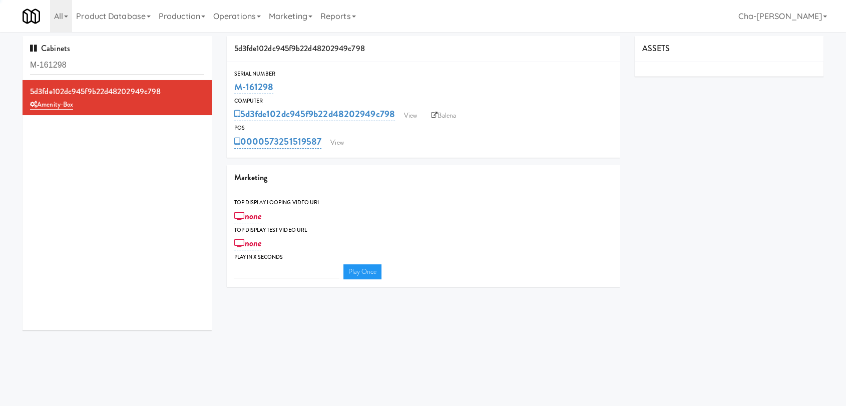
type input "3"
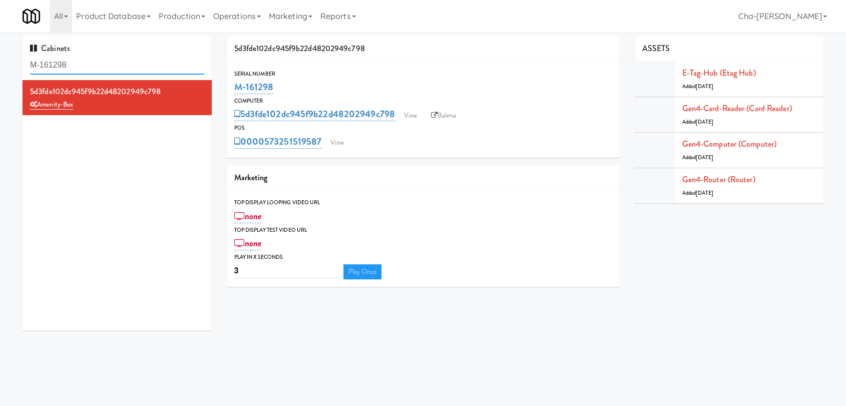
click at [95, 64] on input "M-161298" at bounding box center [117, 65] width 174 height 19
paste input "9"
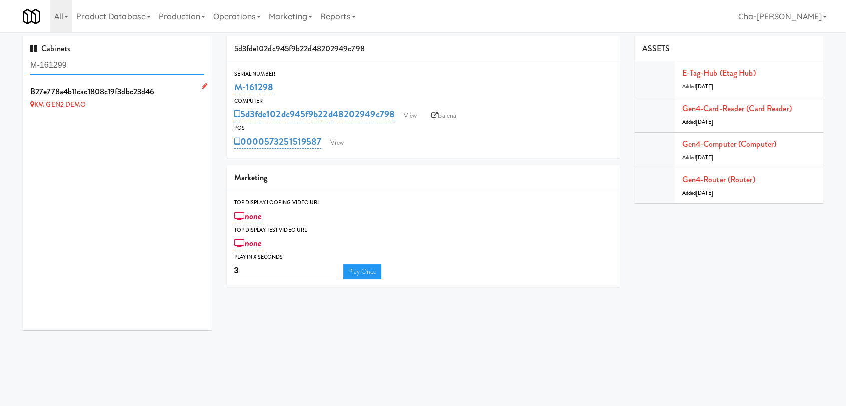
type input "M-161299"
click at [198, 88] on link at bounding box center [203, 86] width 10 height 13
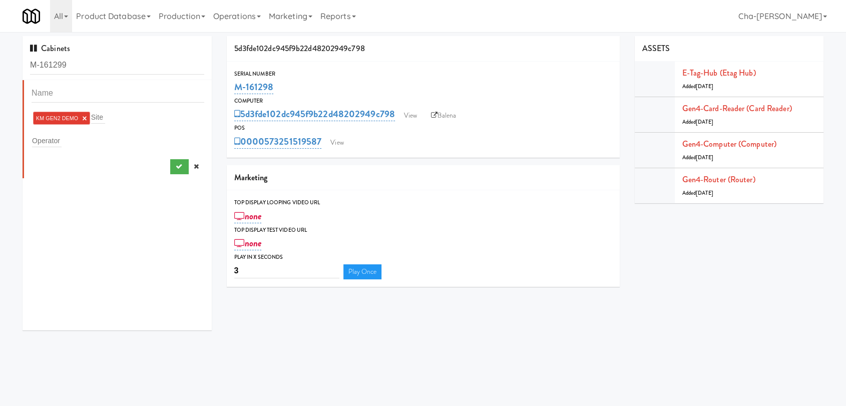
click at [84, 117] on link "×" at bounding box center [84, 118] width 5 height 9
click at [62, 137] on div "Operator" at bounding box center [118, 139] width 173 height 14
paste input "Amenity Box"
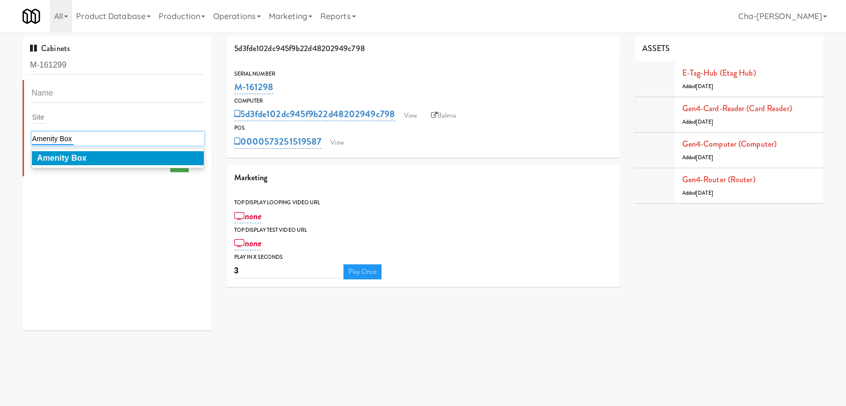
type input "Amenity Box"
click at [116, 161] on li "Amenity Box" at bounding box center [118, 158] width 172 height 14
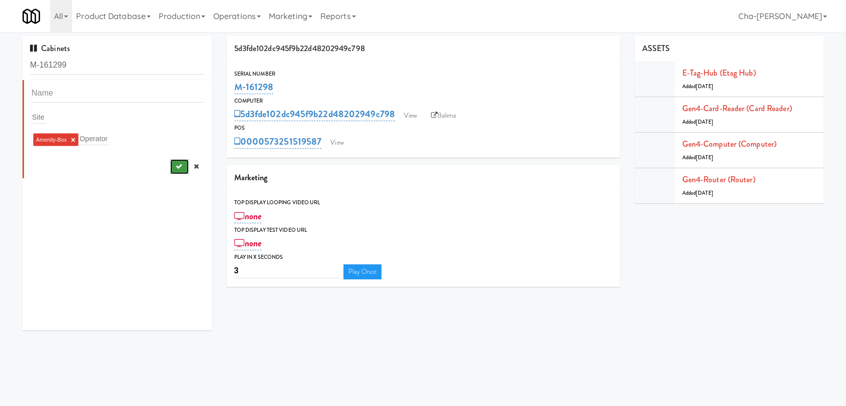
click at [170, 171] on button "submit" at bounding box center [179, 166] width 19 height 15
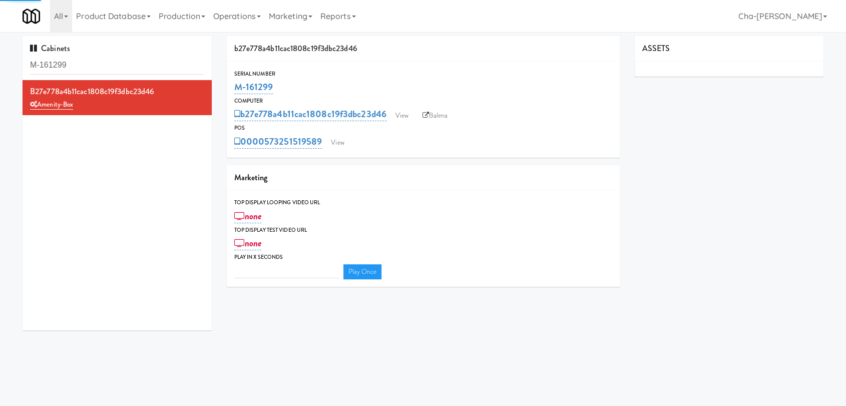
type input "3"
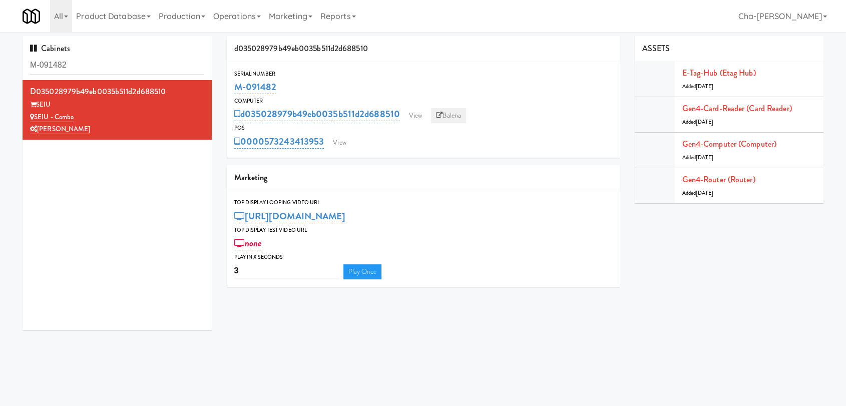
click at [449, 118] on link "Balena" at bounding box center [448, 115] width 35 height 15
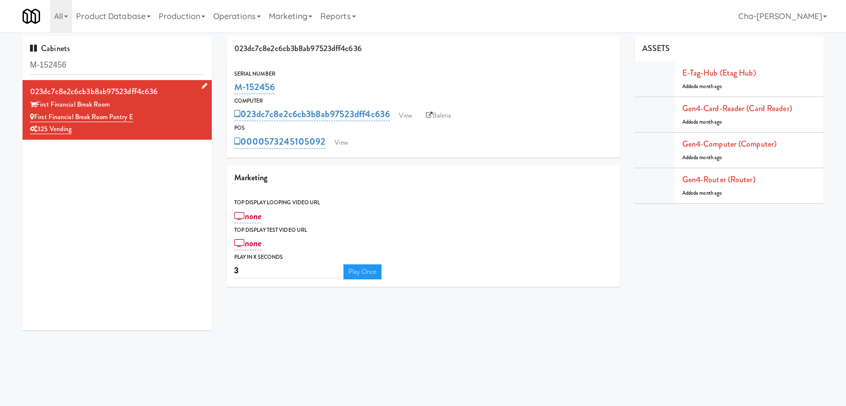
drag, startPoint x: 140, startPoint y: 119, endPoint x: 35, endPoint y: 121, distance: 105.1
click at [35, 121] on div "First Financial Break Room Pantry E" at bounding box center [117, 117] width 174 height 13
copy link "First Financial Break Room Pantry E"
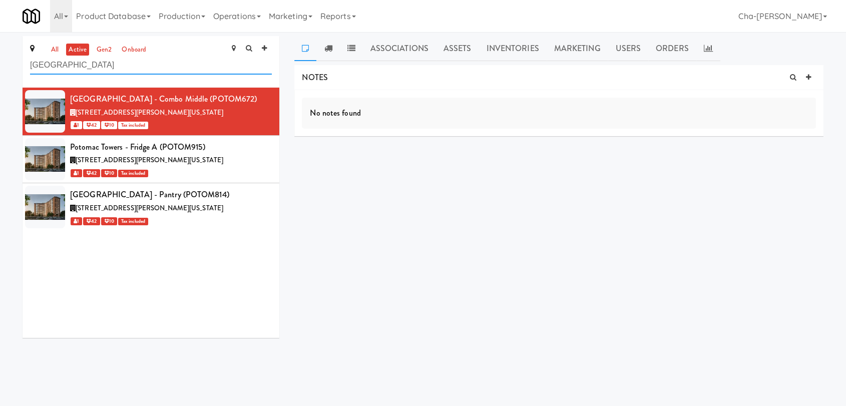
click at [106, 68] on input "[GEOGRAPHIC_DATA]" at bounding box center [151, 65] width 242 height 19
paste input "First Financial Break Room Pantry E"
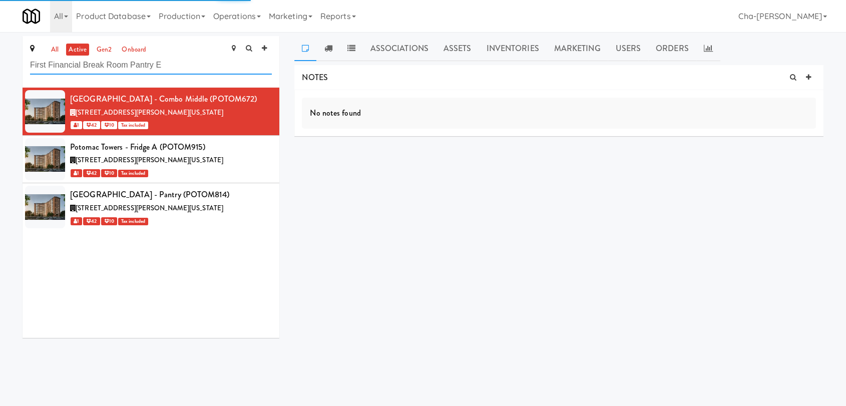
drag, startPoint x: 162, startPoint y: 61, endPoint x: 82, endPoint y: 61, distance: 80.1
click at [82, 61] on input "First Financial Break Room Pantry E" at bounding box center [151, 65] width 242 height 19
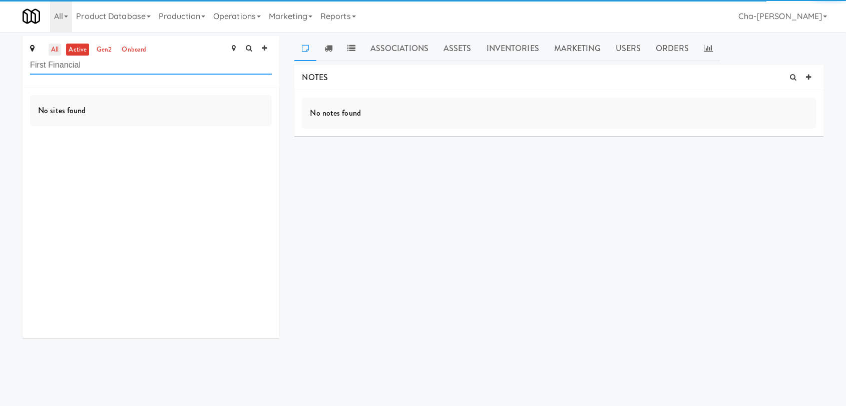
type input "First Financial"
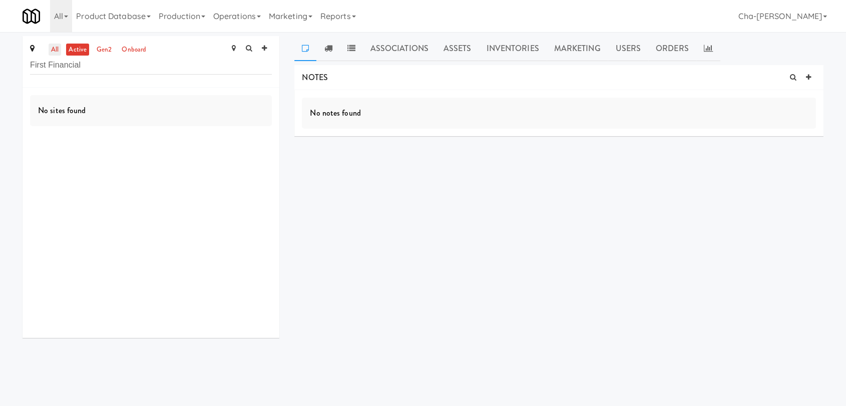
click at [51, 46] on link "all" at bounding box center [55, 50] width 13 height 13
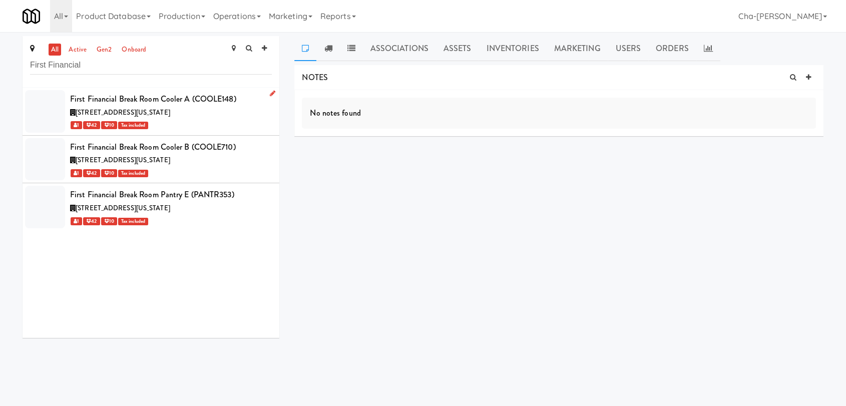
click at [270, 96] on icon at bounding box center [273, 93] width 6 height 7
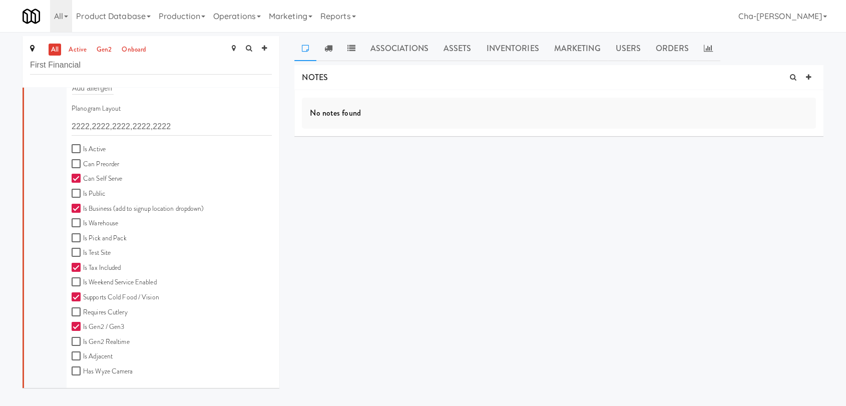
scroll to position [222, 0]
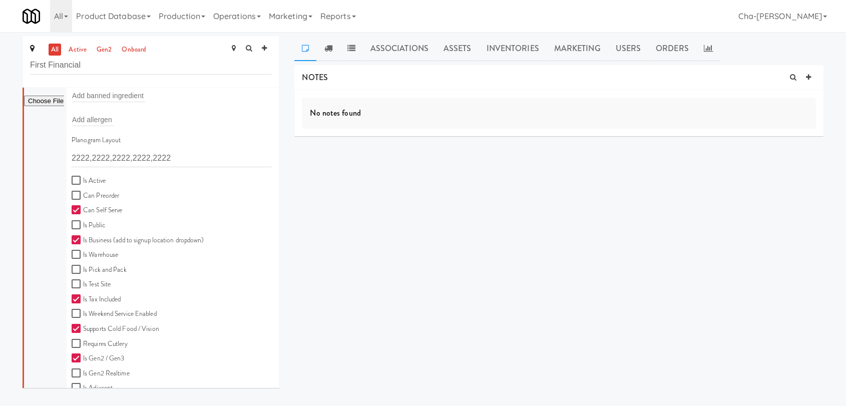
click at [81, 176] on label "Is Active" at bounding box center [89, 181] width 34 height 13
click at [81, 177] on input "Is Active" at bounding box center [78, 181] width 12 height 8
checkbox input "true"
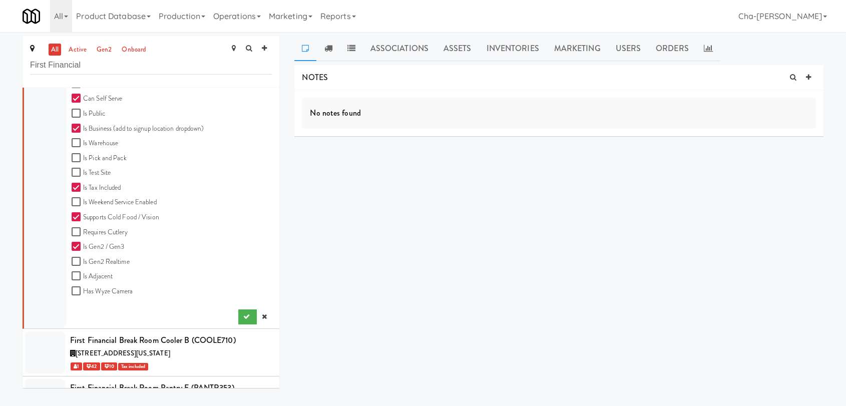
scroll to position [370, 0]
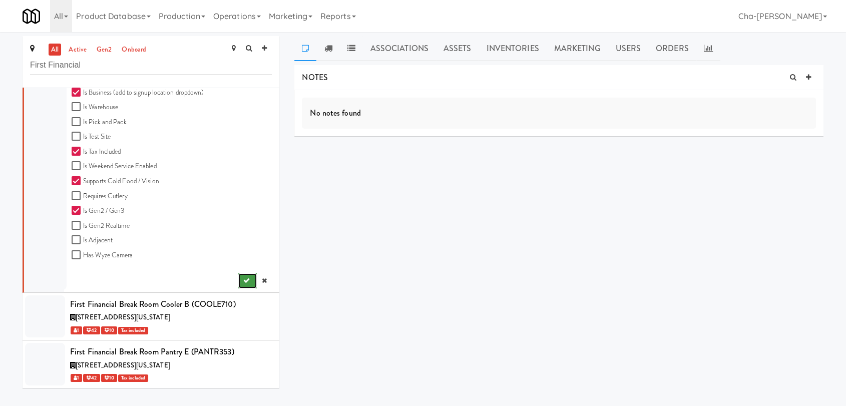
click at [243, 280] on icon "submit" at bounding box center [246, 280] width 7 height 7
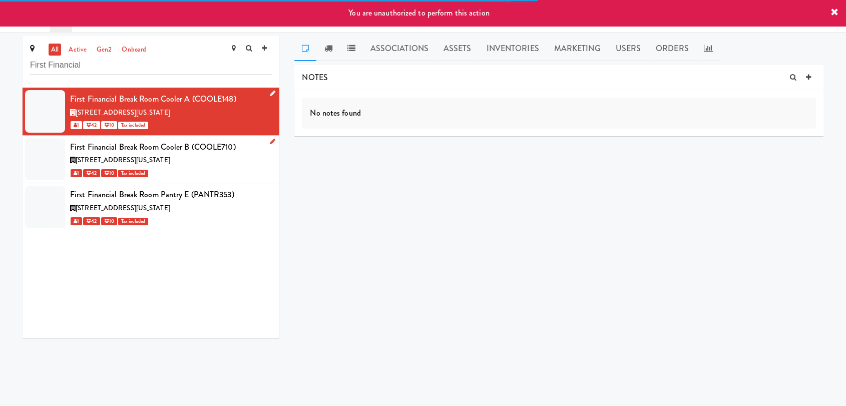
click at [270, 140] on icon at bounding box center [273, 141] width 6 height 7
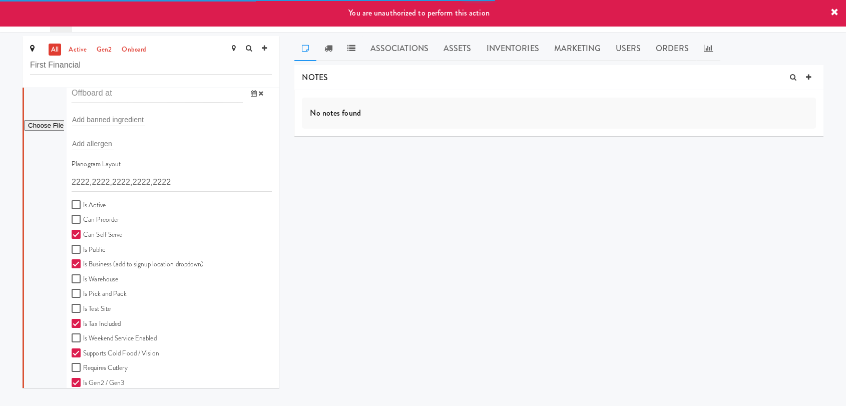
scroll to position [278, 0]
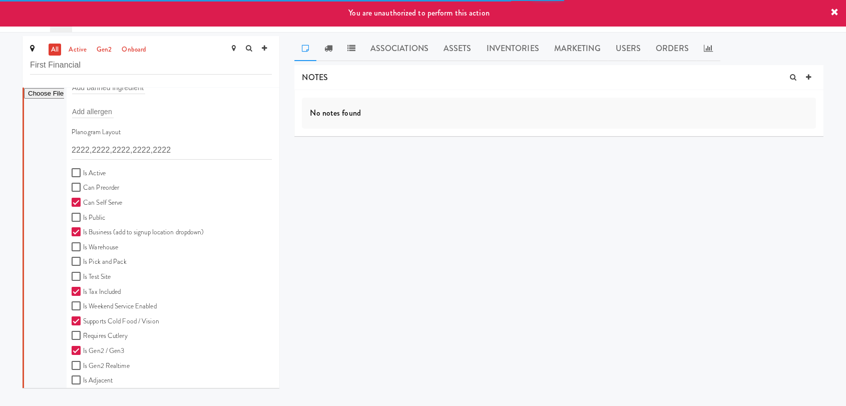
click at [91, 168] on label "Is Active" at bounding box center [89, 173] width 34 height 13
click at [83, 169] on input "Is Active" at bounding box center [78, 173] width 12 height 8
checkbox input "true"
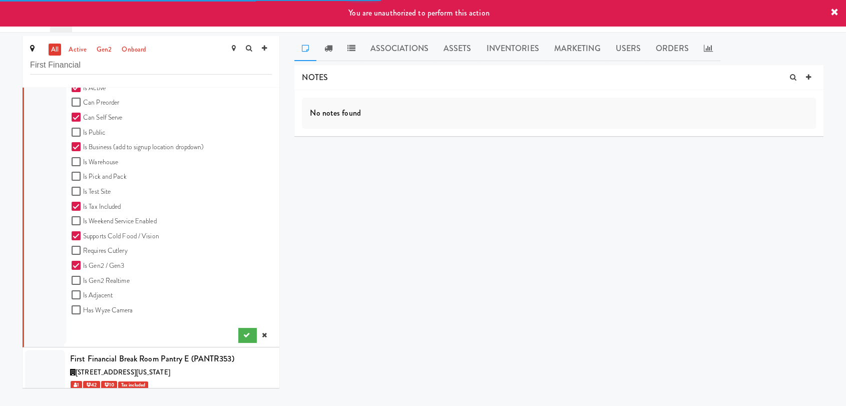
scroll to position [370, 0]
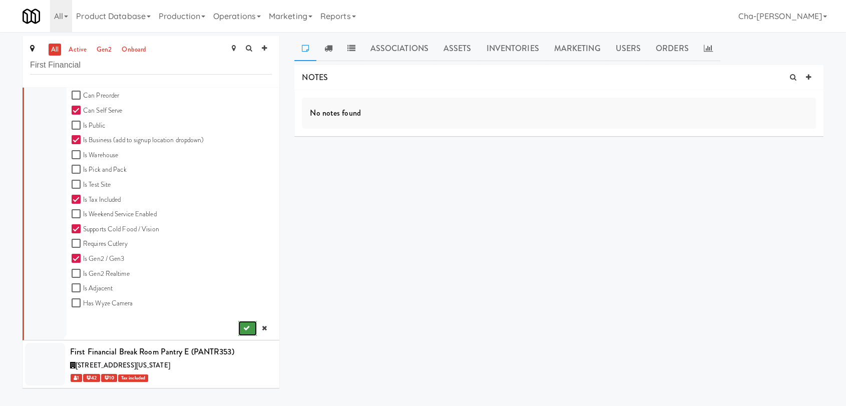
click at [243, 326] on icon "submit" at bounding box center [246, 328] width 7 height 7
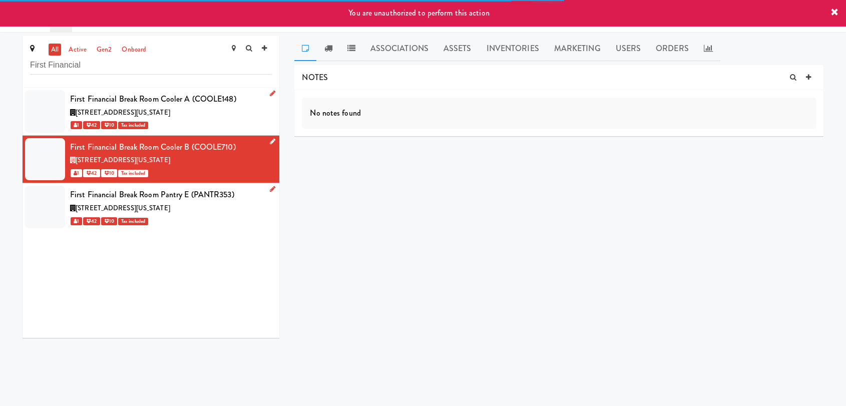
click at [266, 190] on link at bounding box center [271, 189] width 10 height 13
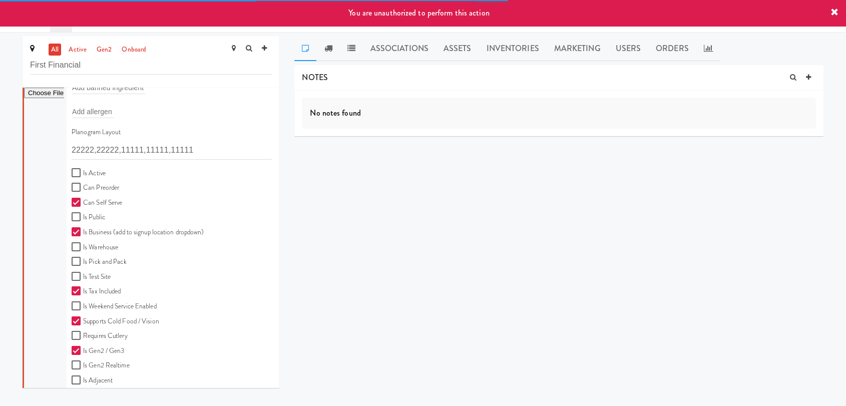
scroll to position [333, 0]
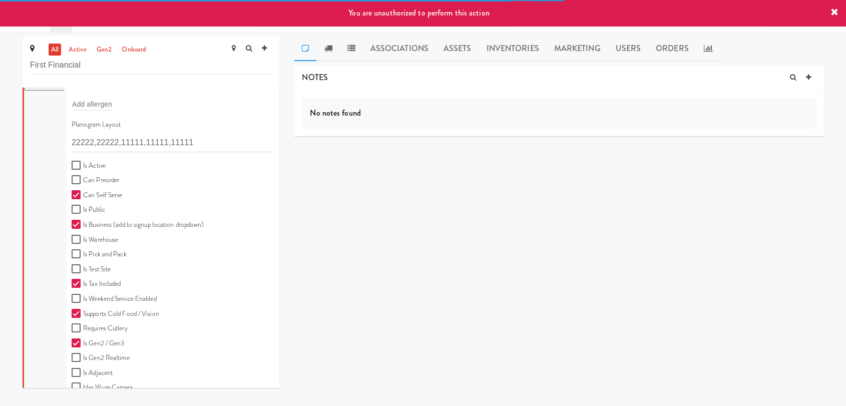
click at [85, 165] on label "Is Active" at bounding box center [89, 166] width 34 height 13
click at [83, 165] on input "Is Active" at bounding box center [78, 166] width 12 height 8
checkbox input "true"
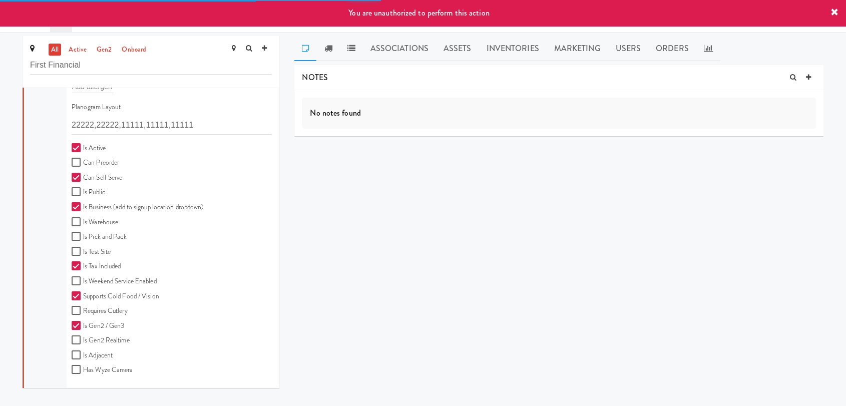
scroll to position [373, 0]
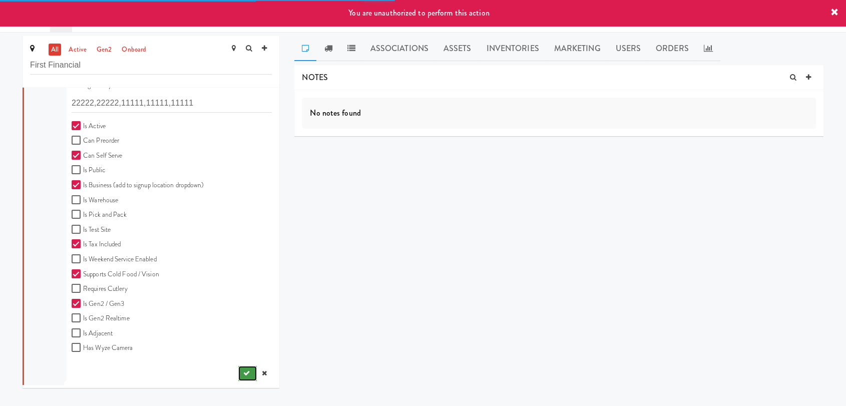
click at [238, 377] on button "submit" at bounding box center [247, 373] width 19 height 15
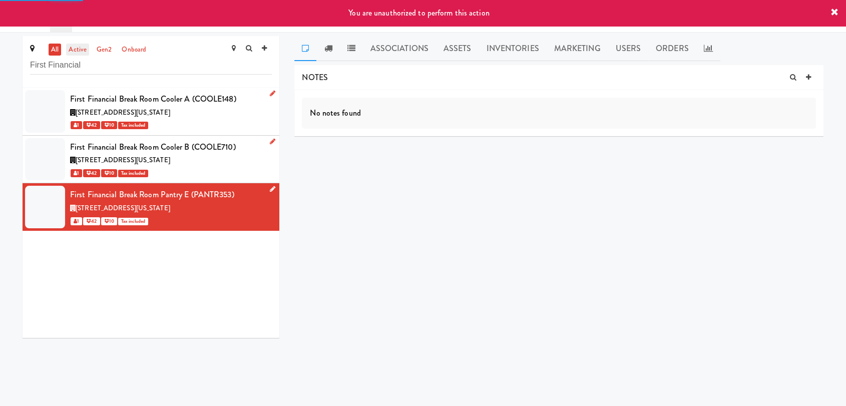
click at [76, 49] on link "active" at bounding box center [77, 50] width 23 height 13
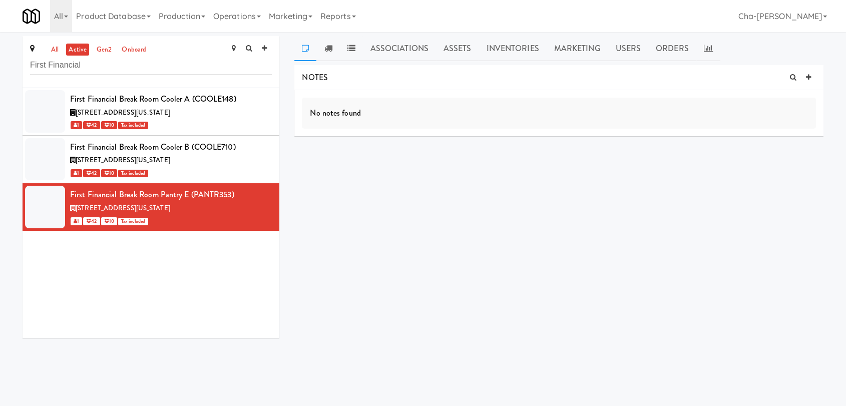
click at [76, 49] on link "active" at bounding box center [77, 50] width 23 height 13
